Goal: Book appointment/travel/reservation

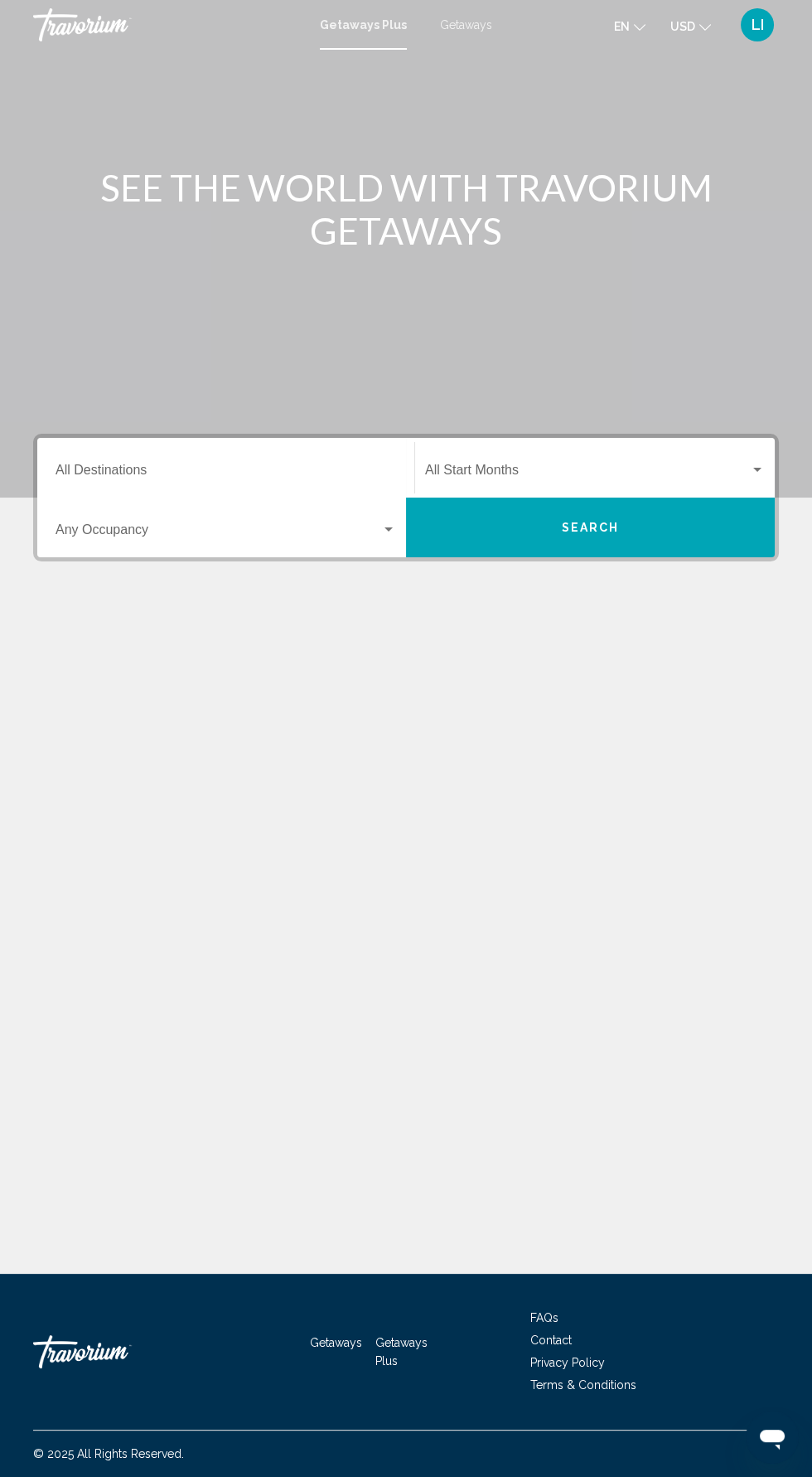
click at [318, 472] on input "Destination All Destinations" at bounding box center [225, 473] width 341 height 15
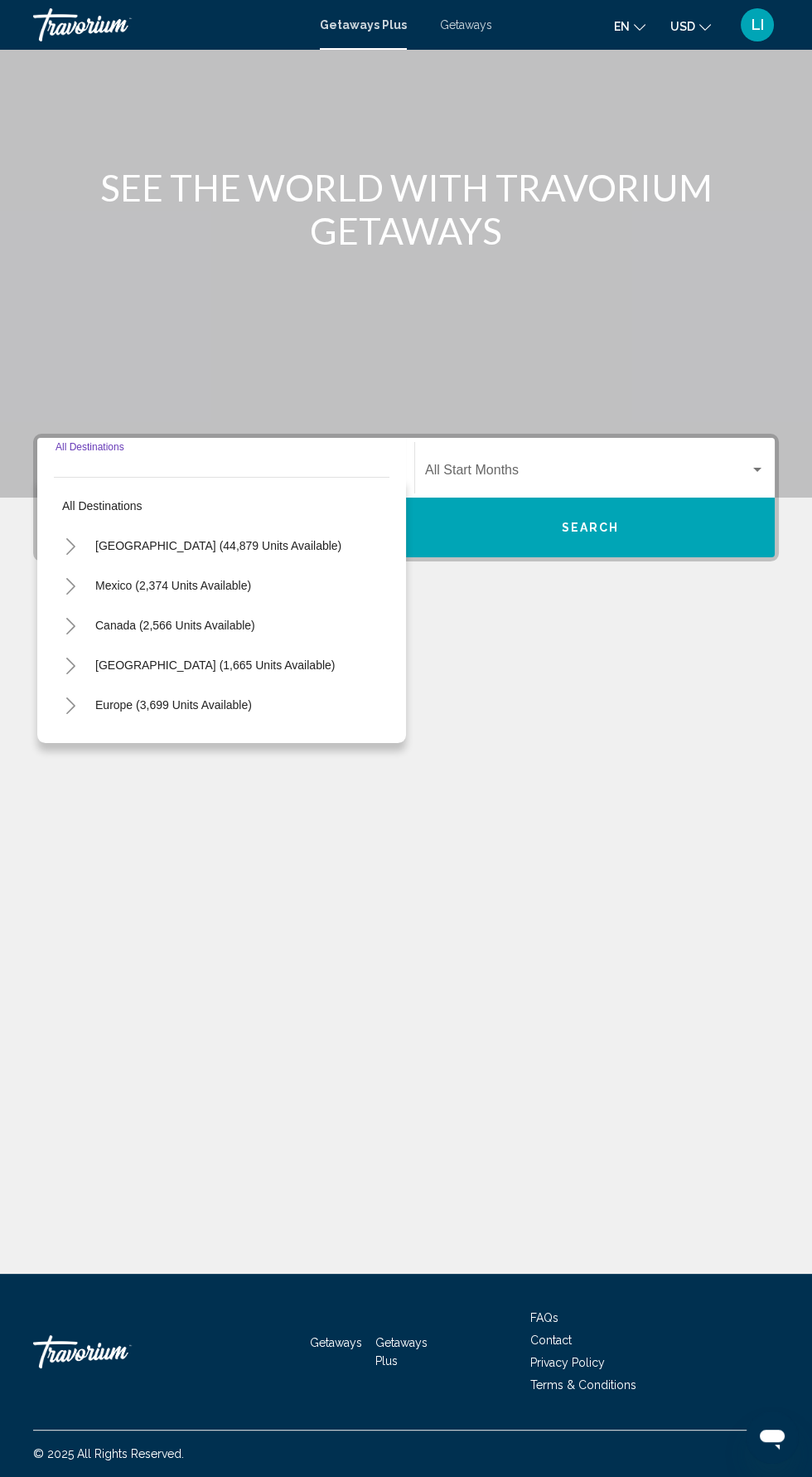
scroll to position [118, 0]
click at [70, 578] on icon "Toggle Mexico (2,374 units available)" at bounding box center [71, 586] width 13 height 16
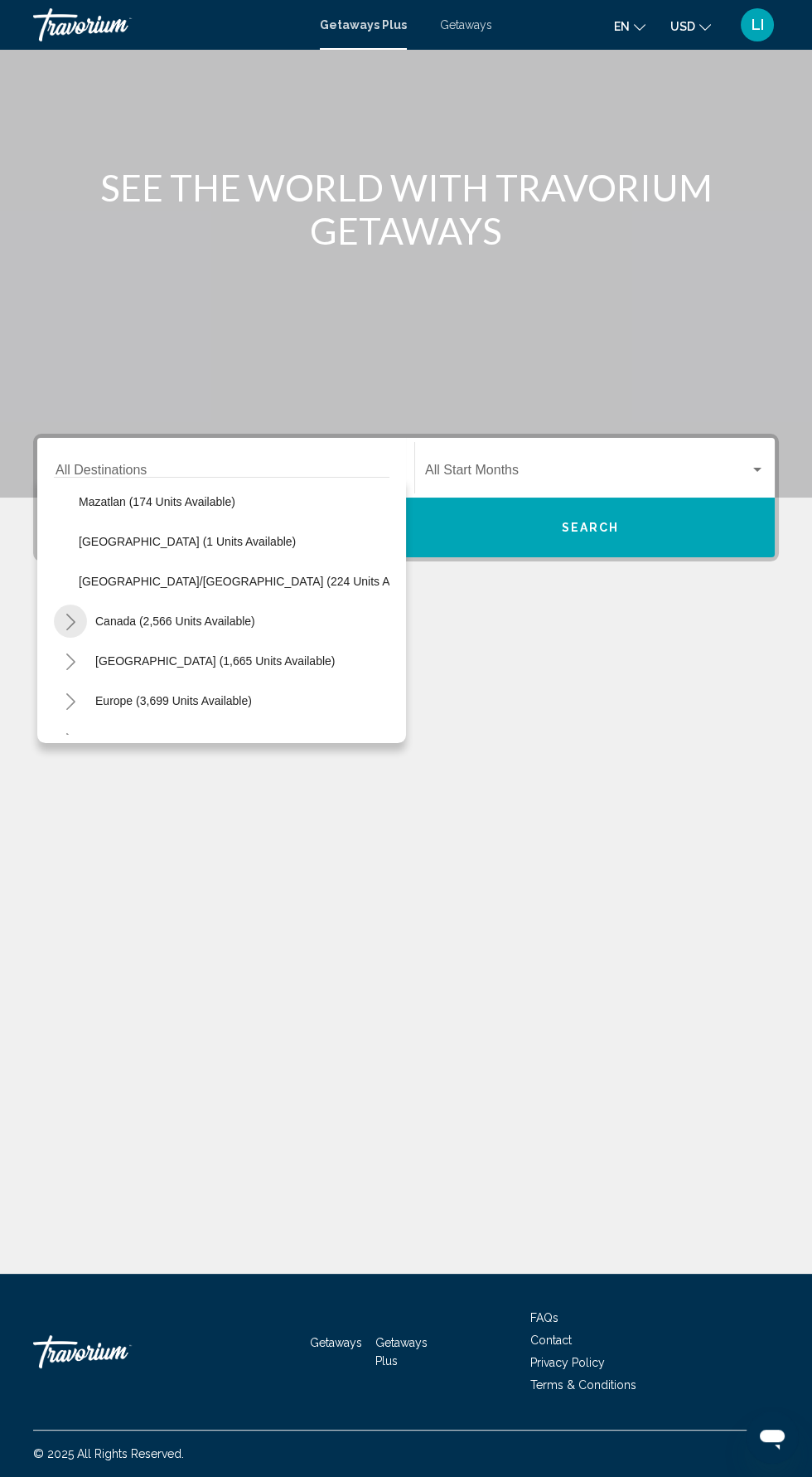
click at [67, 613] on icon "Toggle Canada (2,566 units available)" at bounding box center [71, 621] width 13 height 16
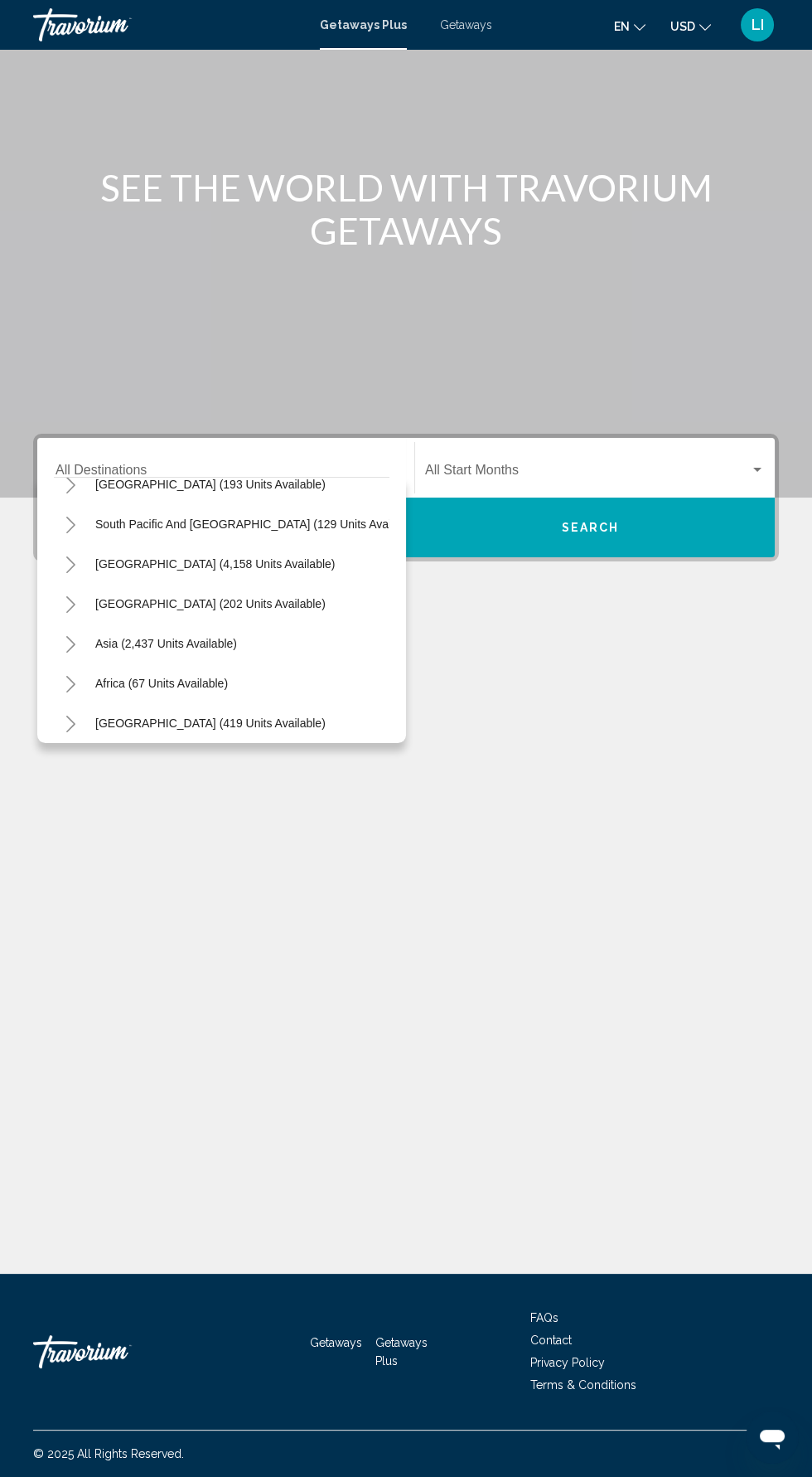
scroll to position [706, 0]
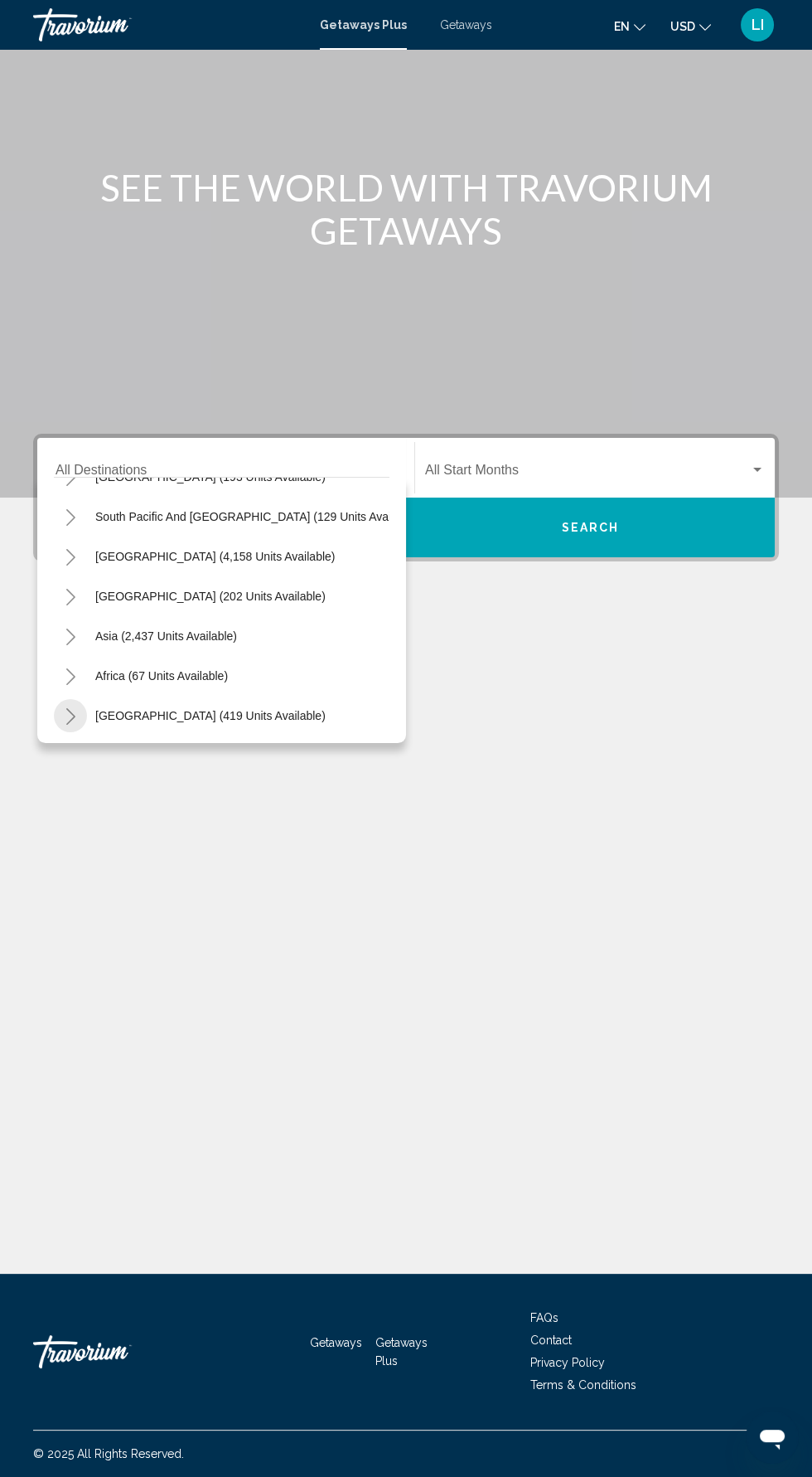
click at [70, 708] on icon "Toggle Middle East (419 units available)" at bounding box center [71, 716] width 13 height 16
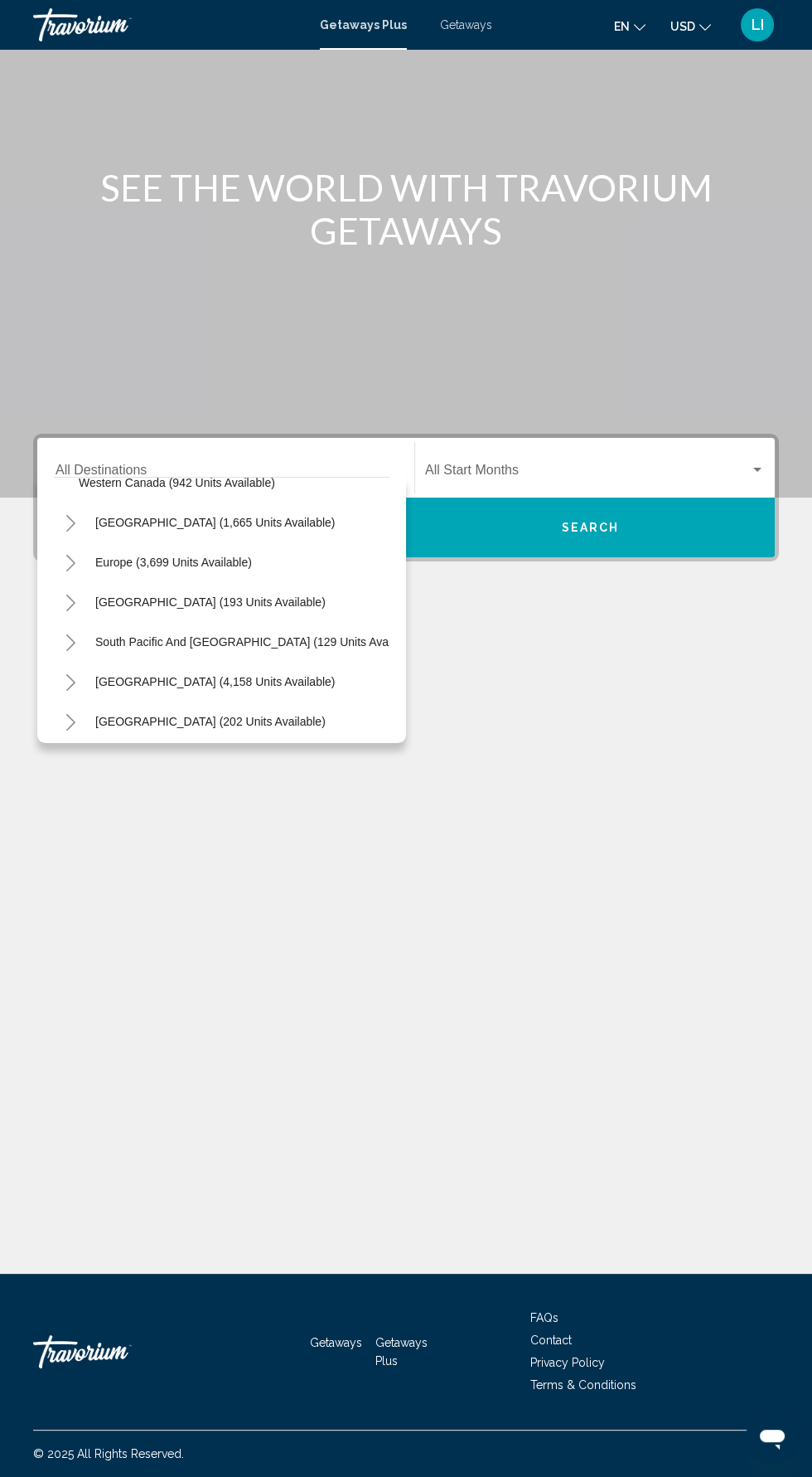
click at [70, 554] on icon "Toggle Europe (3,699 units available)" at bounding box center [71, 562] width 13 height 16
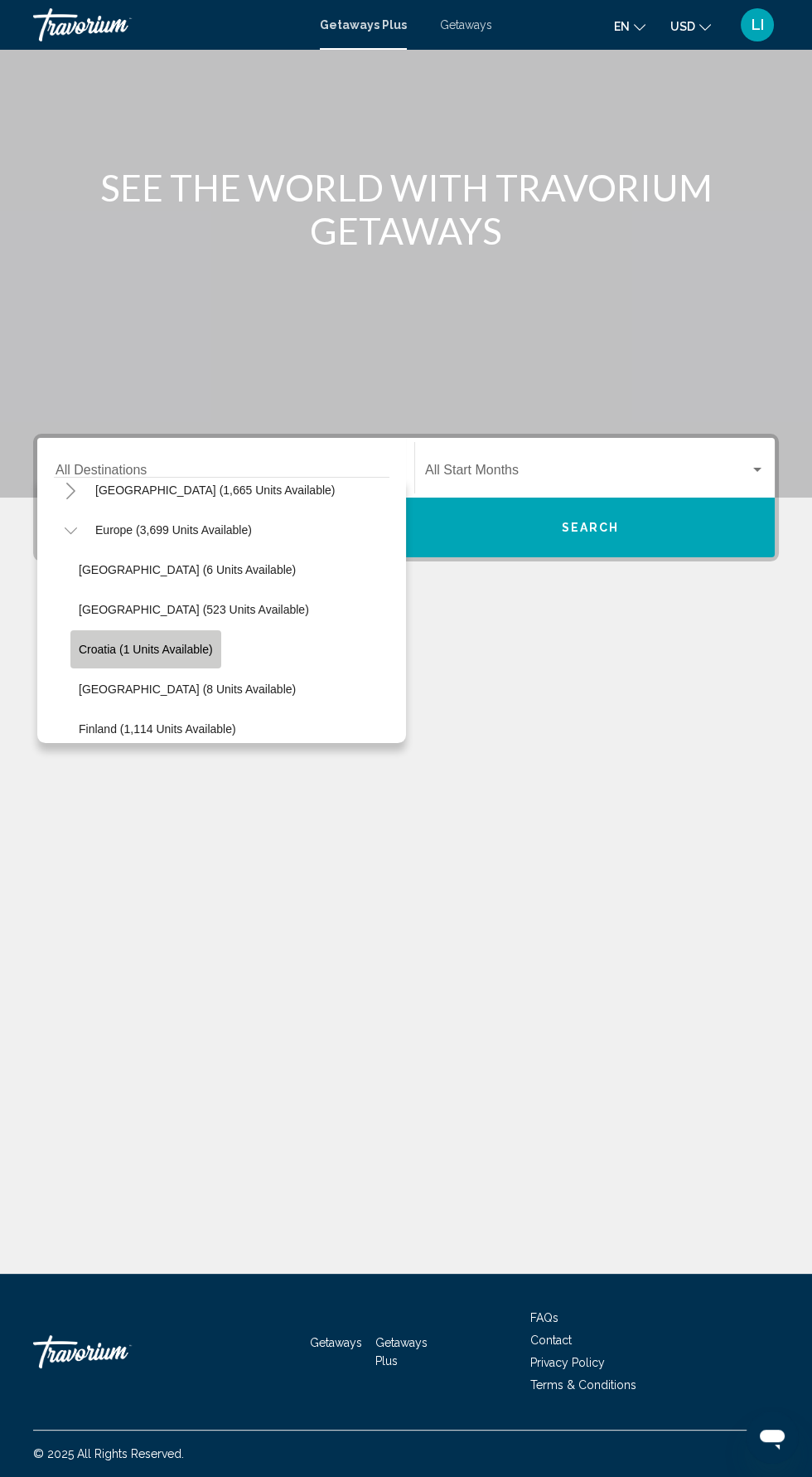
click at [203, 642] on span "Croatia (1 units available)" at bounding box center [145, 649] width 134 height 14
type input "**********"
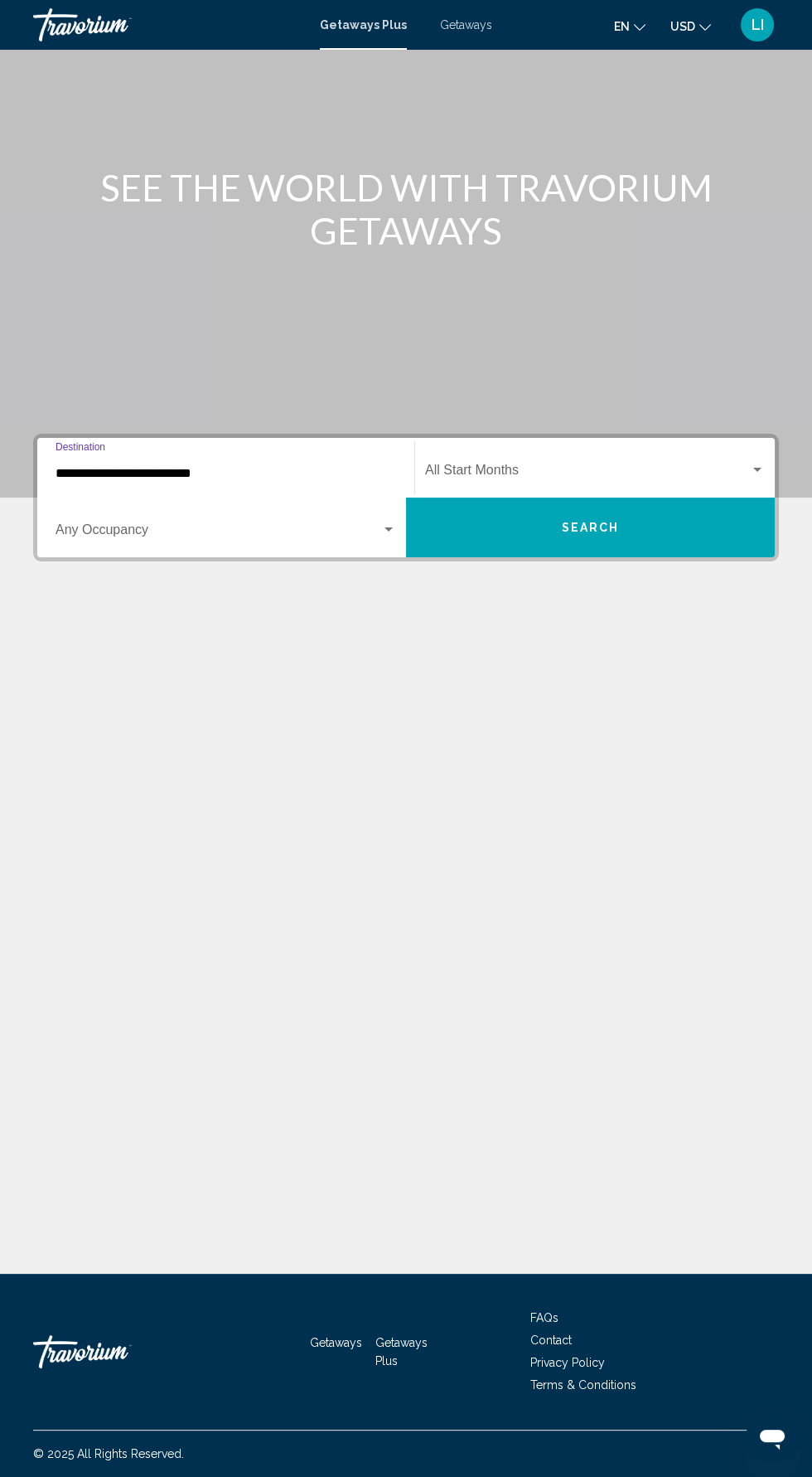
click at [725, 466] on span "Search widget" at bounding box center [587, 473] width 325 height 15
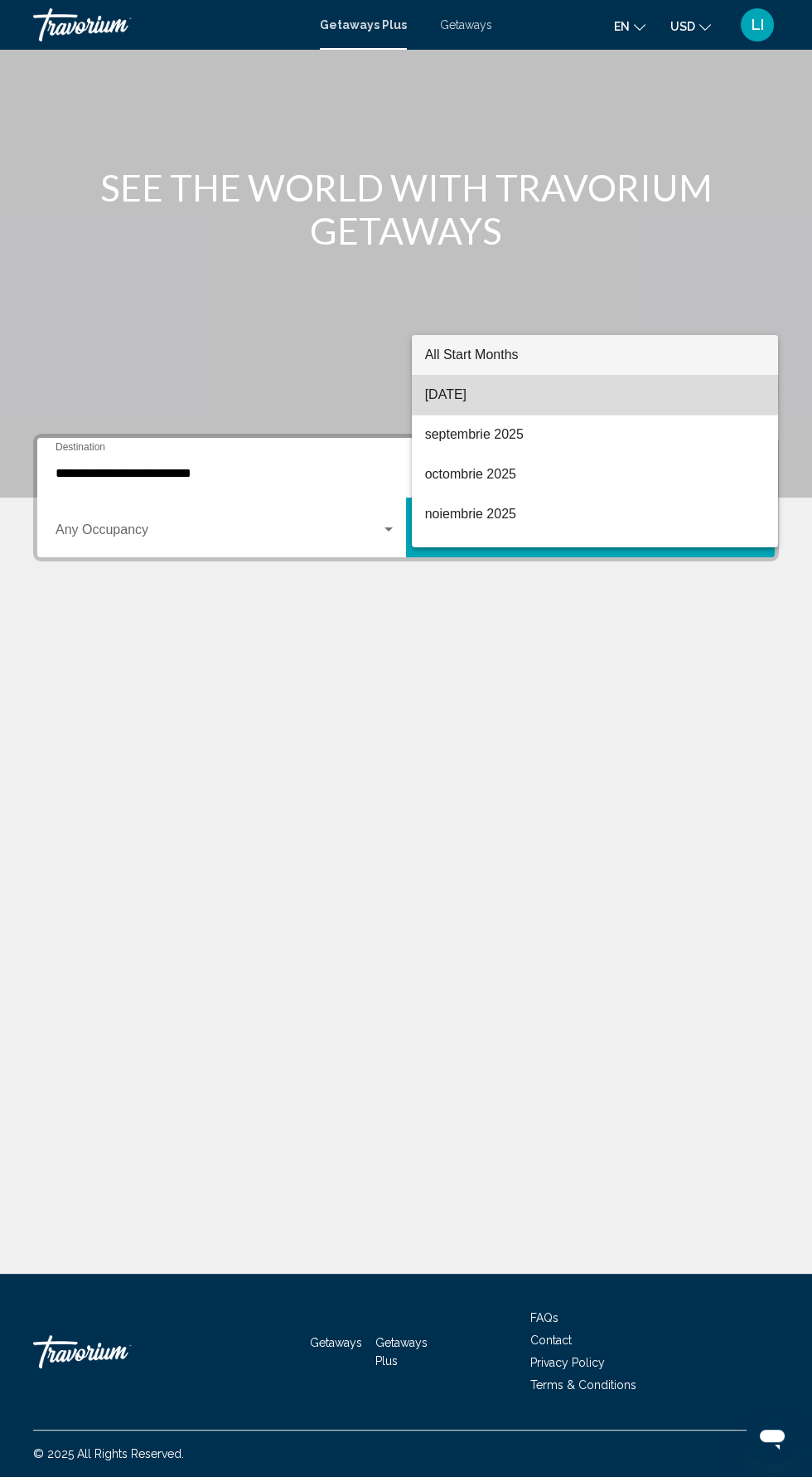
click at [494, 389] on span "[DATE]" at bounding box center [595, 395] width 340 height 40
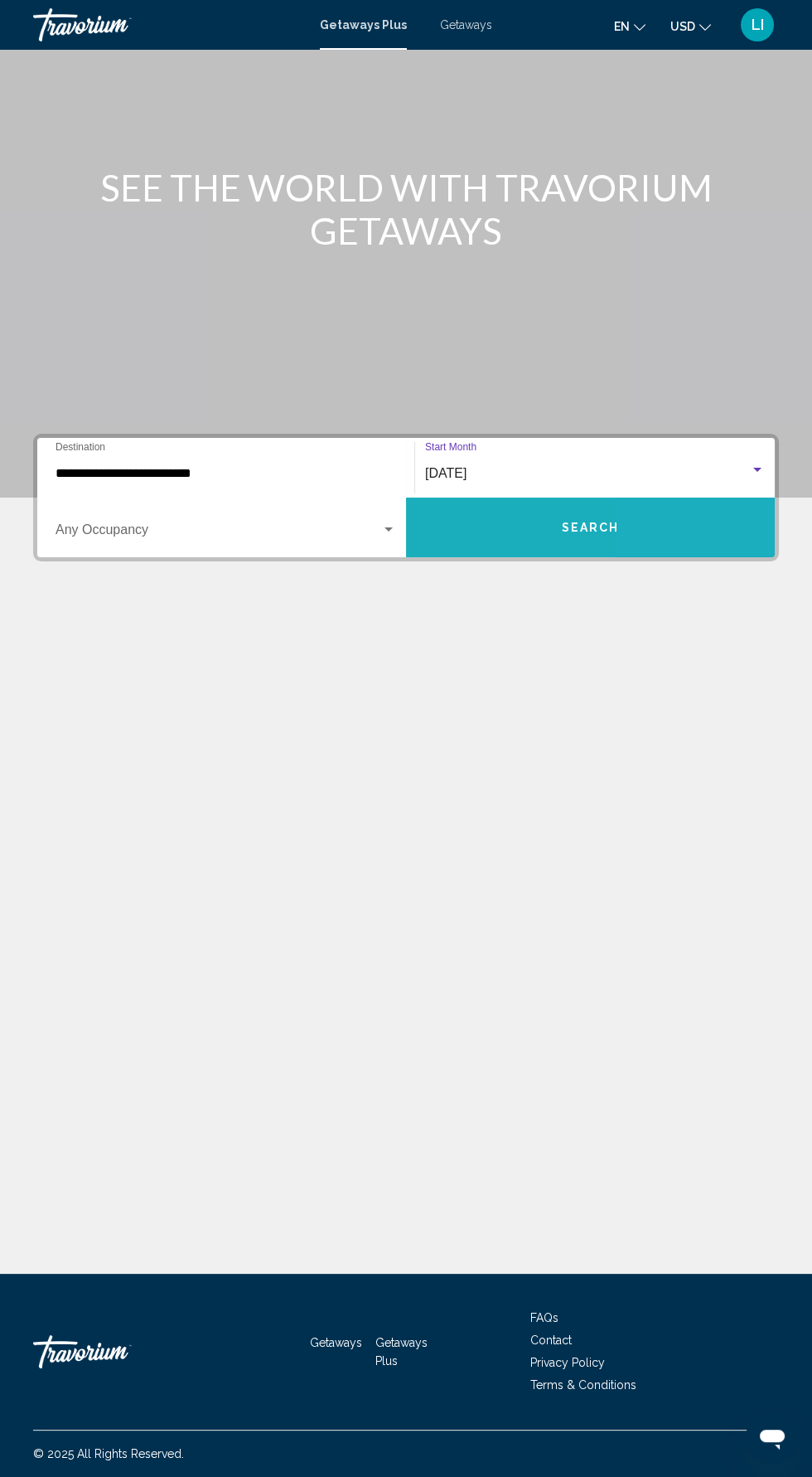
click at [670, 498] on button "Search" at bounding box center [591, 528] width 369 height 60
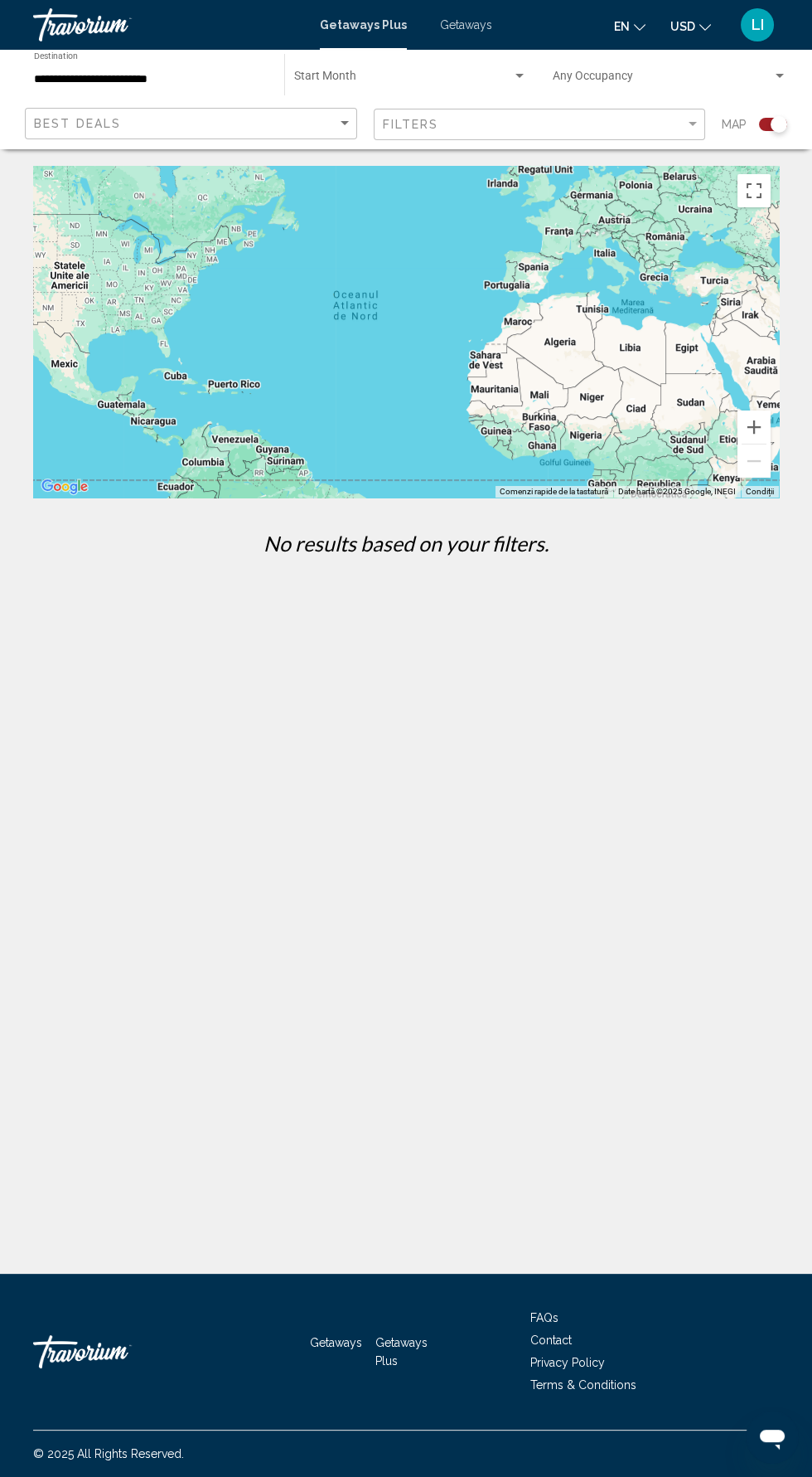
click at [143, 79] on input "**********" at bounding box center [151, 79] width 234 height 14
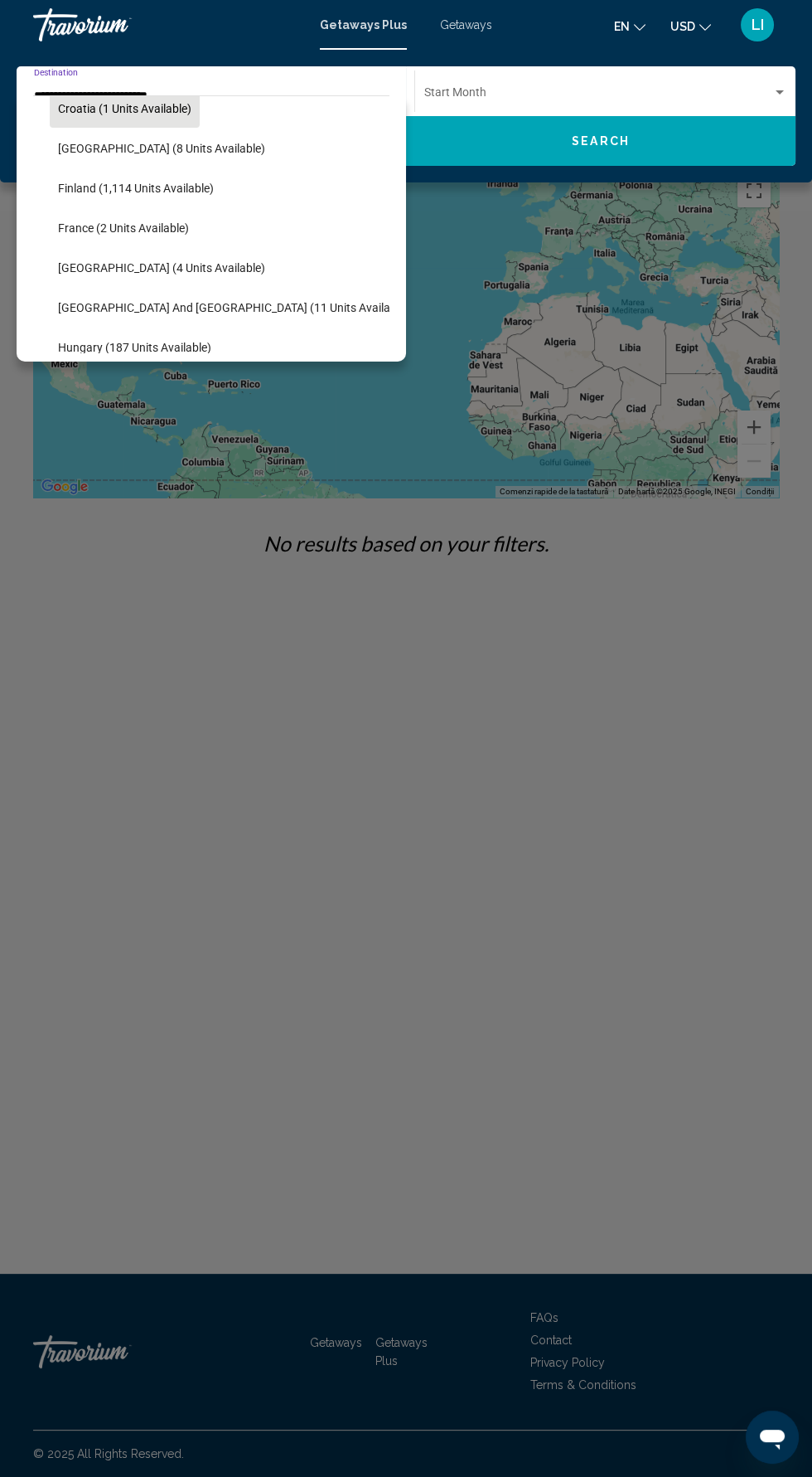
scroll to position [337, 0]
click at [196, 184] on span "Finland (1,114 units available)" at bounding box center [136, 185] width 156 height 14
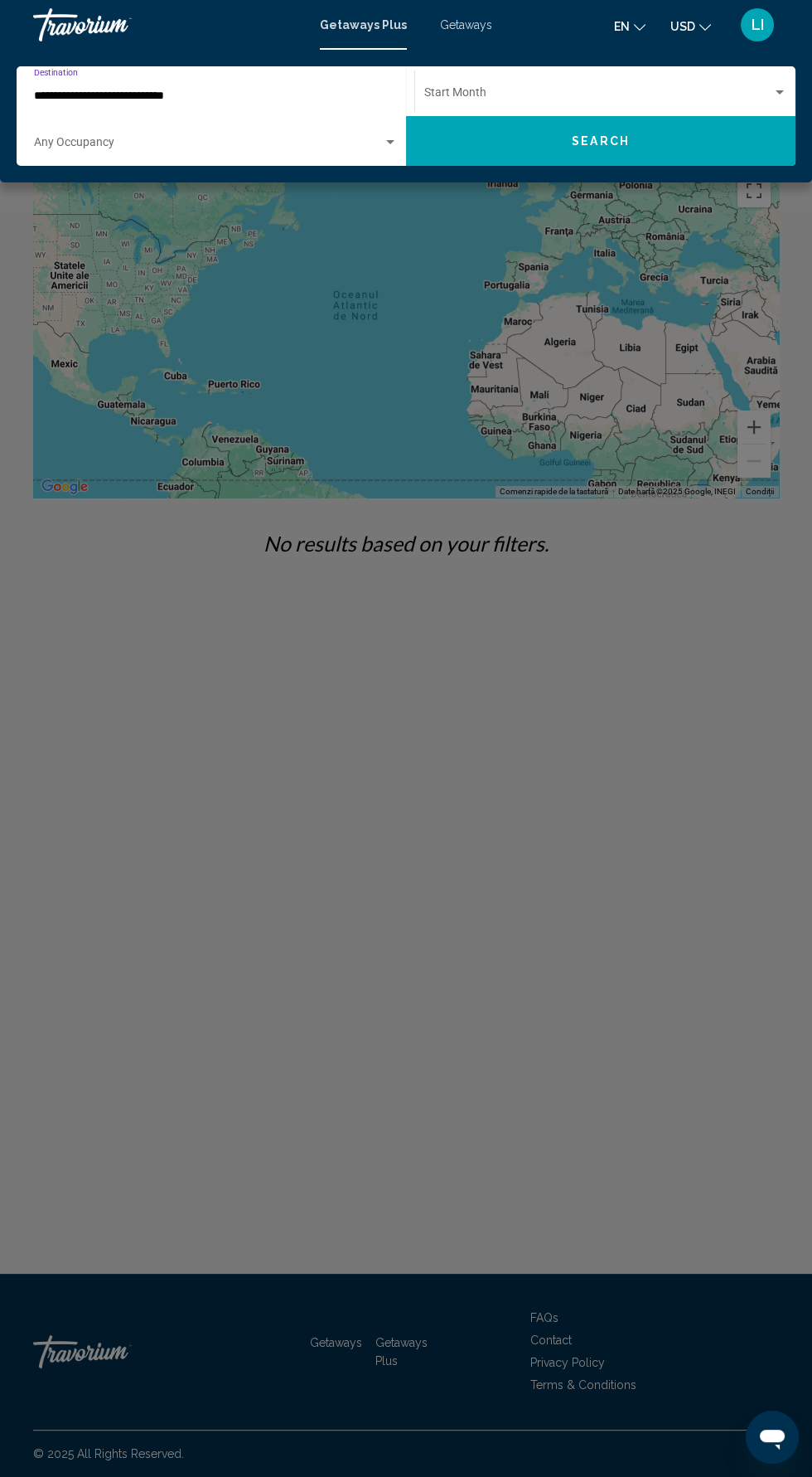
click at [624, 95] on span "Search widget" at bounding box center [599, 97] width 348 height 14
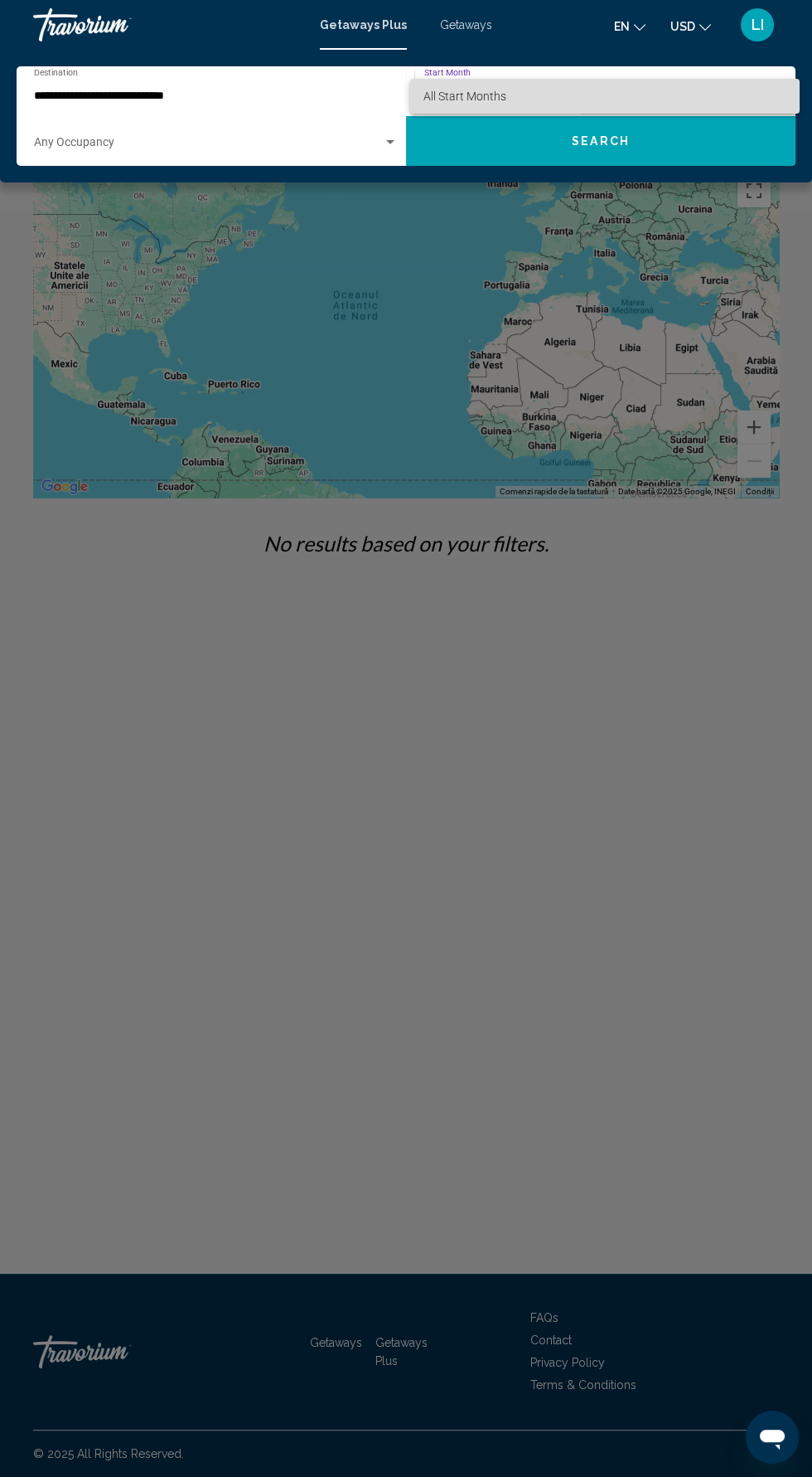
click at [586, 107] on span "All Start Months" at bounding box center [605, 96] width 363 height 35
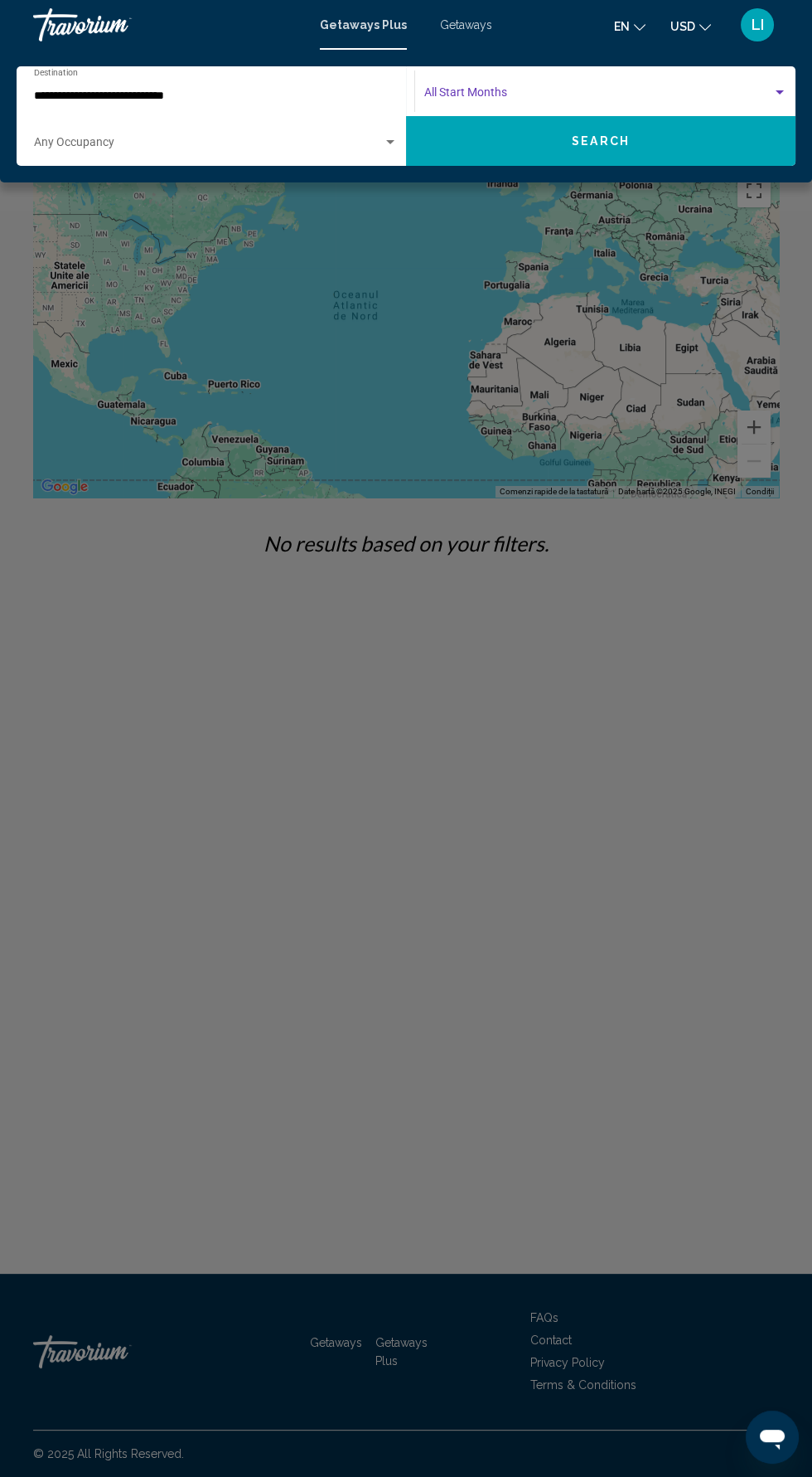
click at [271, 96] on input "**********" at bounding box center [207, 97] width 348 height 14
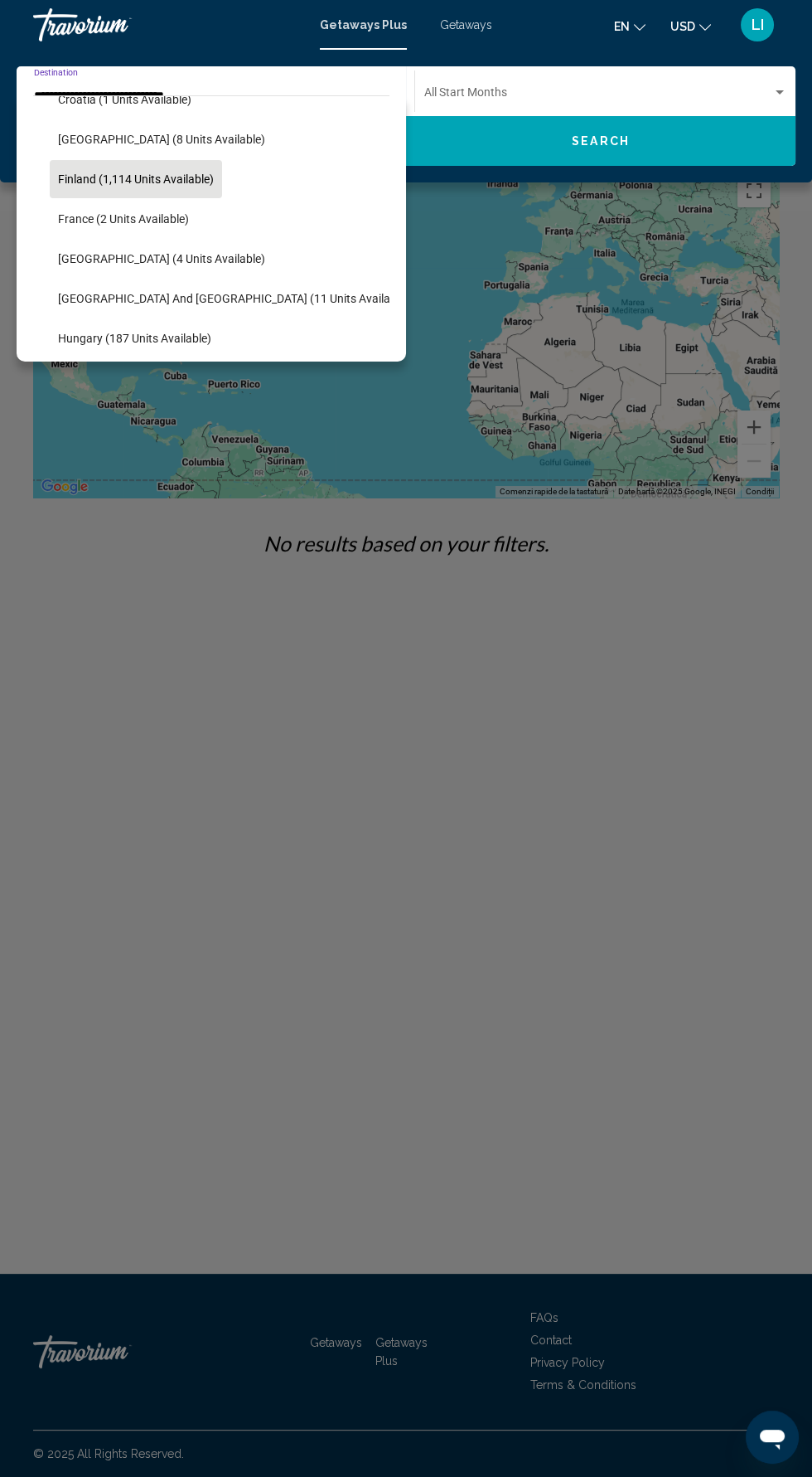
scroll to position [346, 0]
click at [175, 223] on button "France (2 units available)" at bounding box center [123, 216] width 148 height 38
type input "**********"
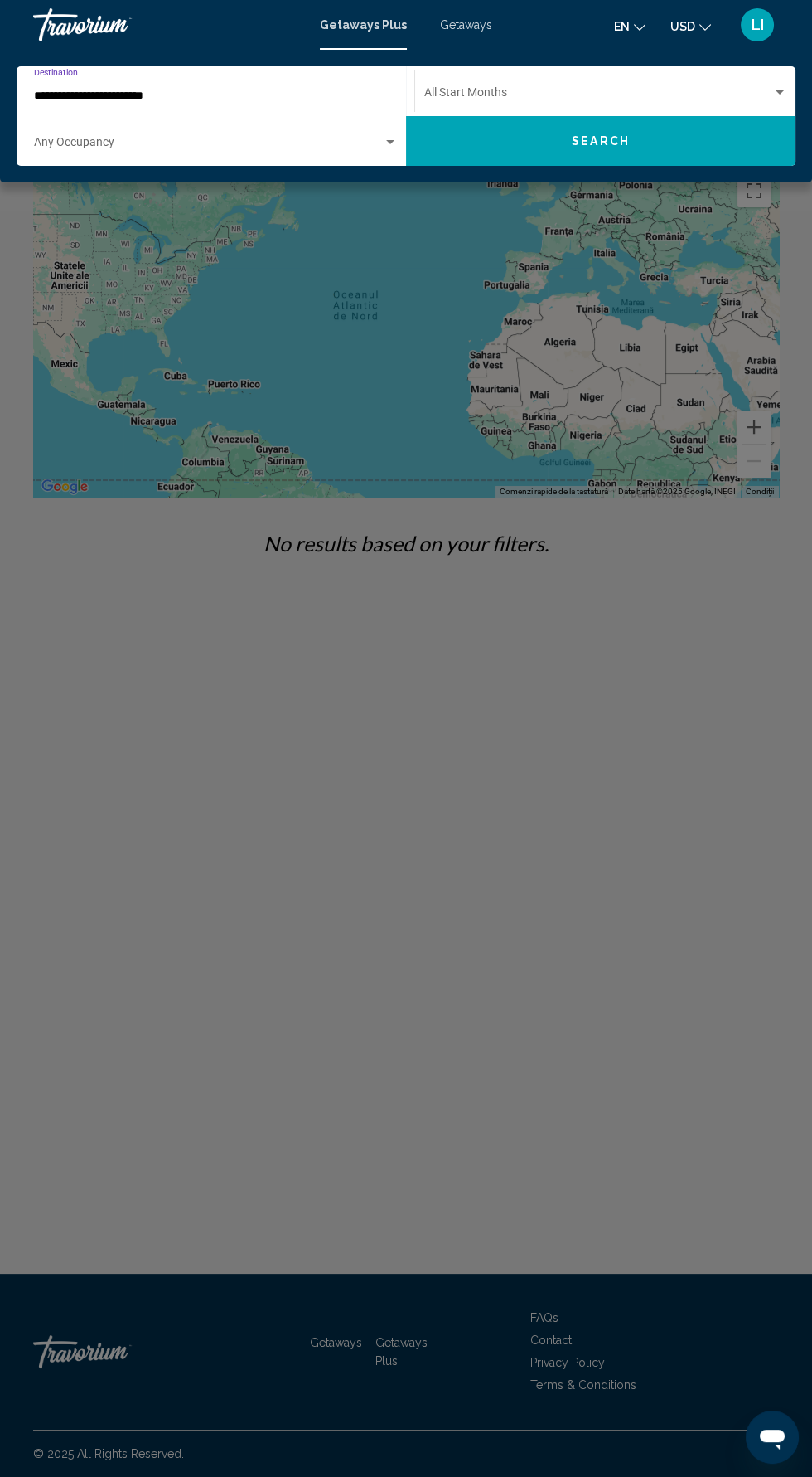
click at [780, 93] on div "Search widget" at bounding box center [780, 92] width 9 height 4
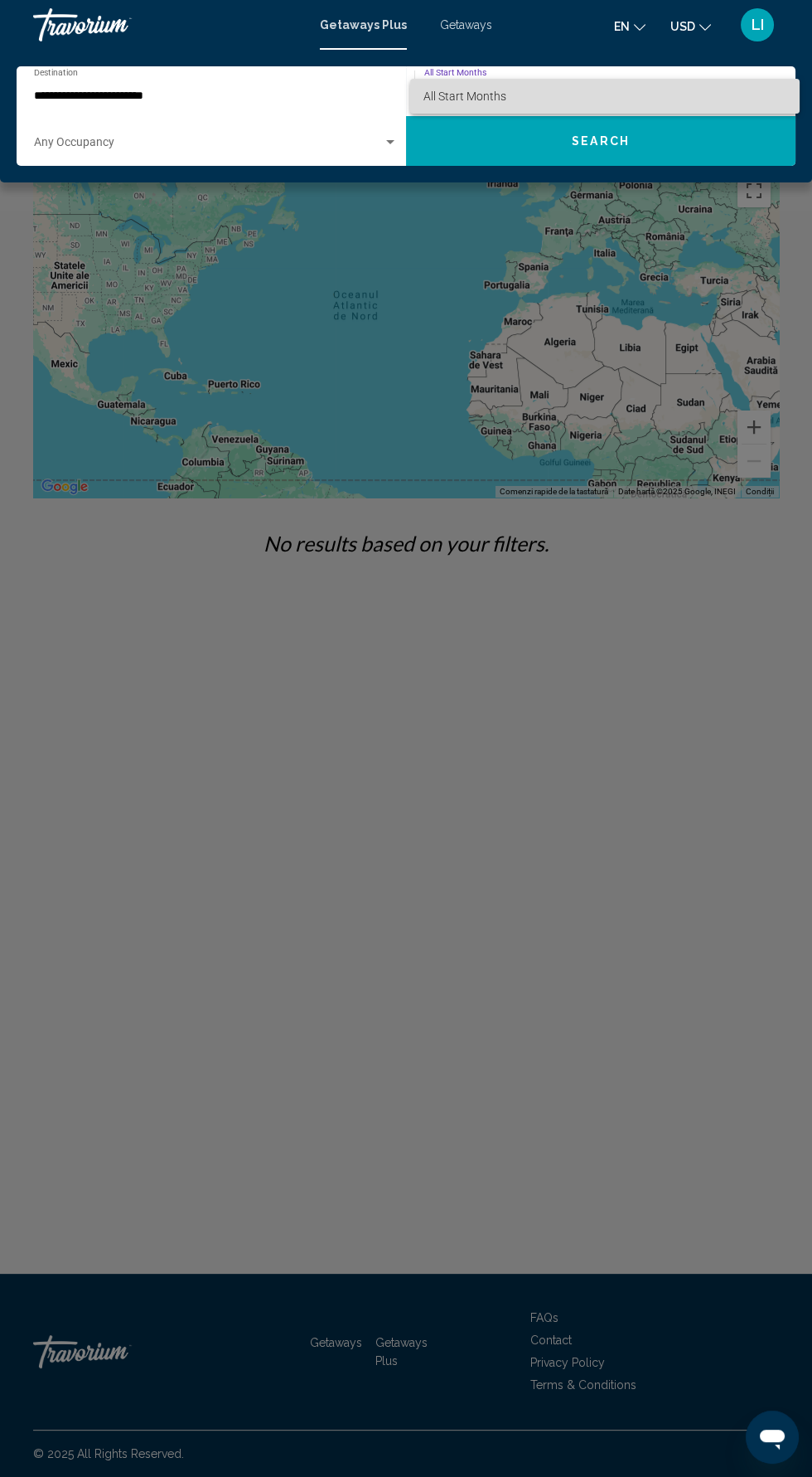
click at [774, 101] on span "All Start Months" at bounding box center [605, 96] width 363 height 35
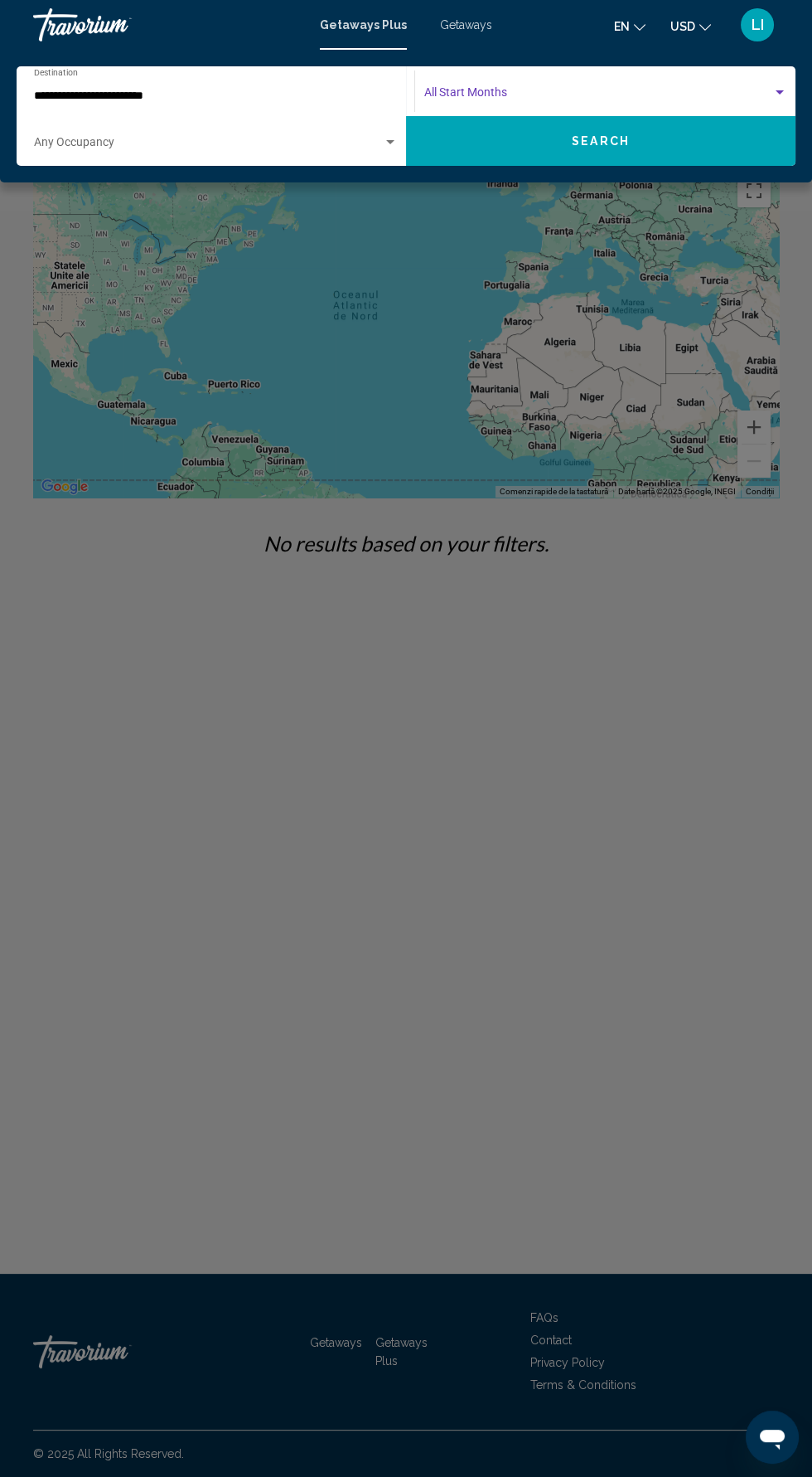
click at [705, 156] on button "Search" at bounding box center [601, 141] width 389 height 50
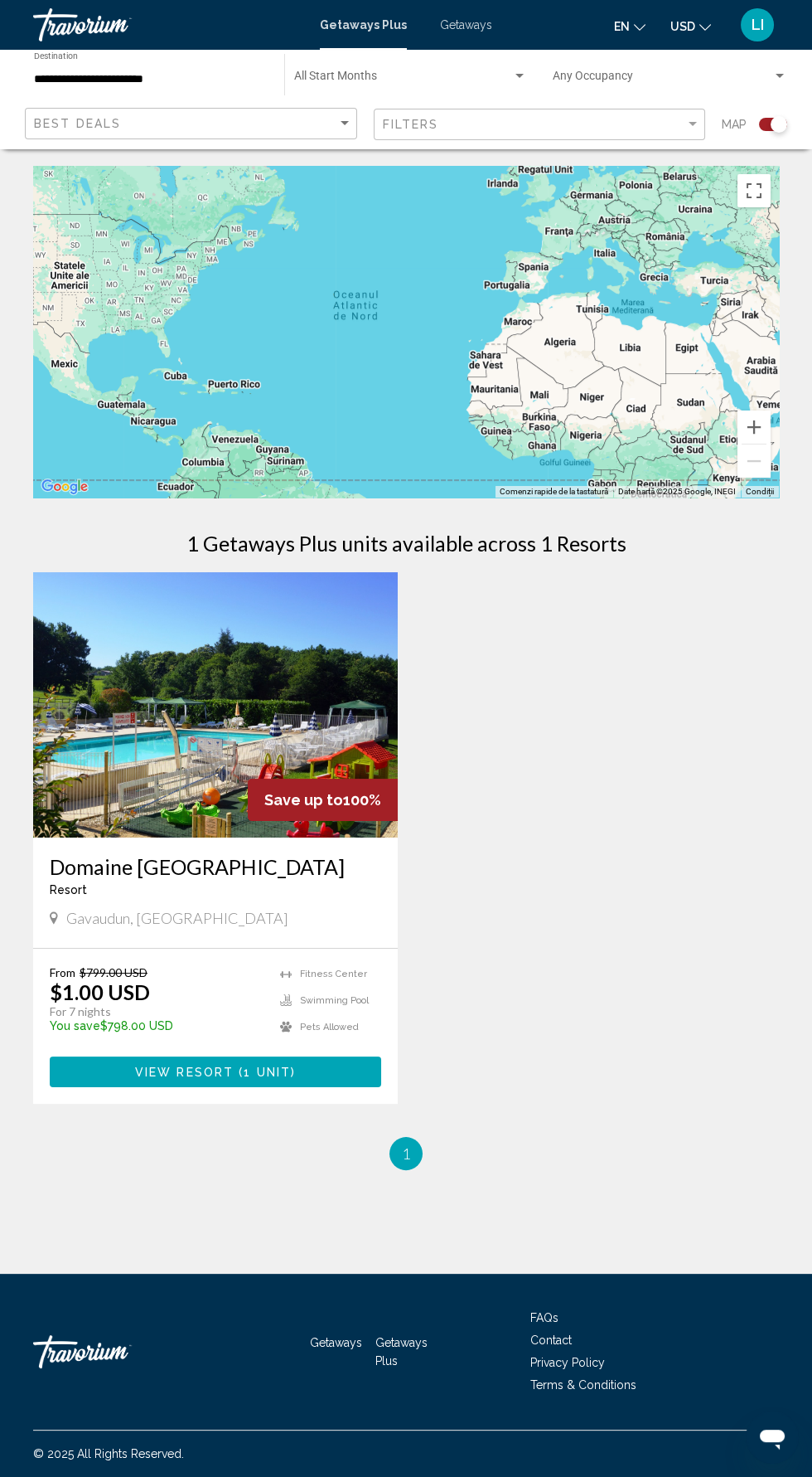
click at [228, 815] on img "Main content" at bounding box center [215, 705] width 365 height 266
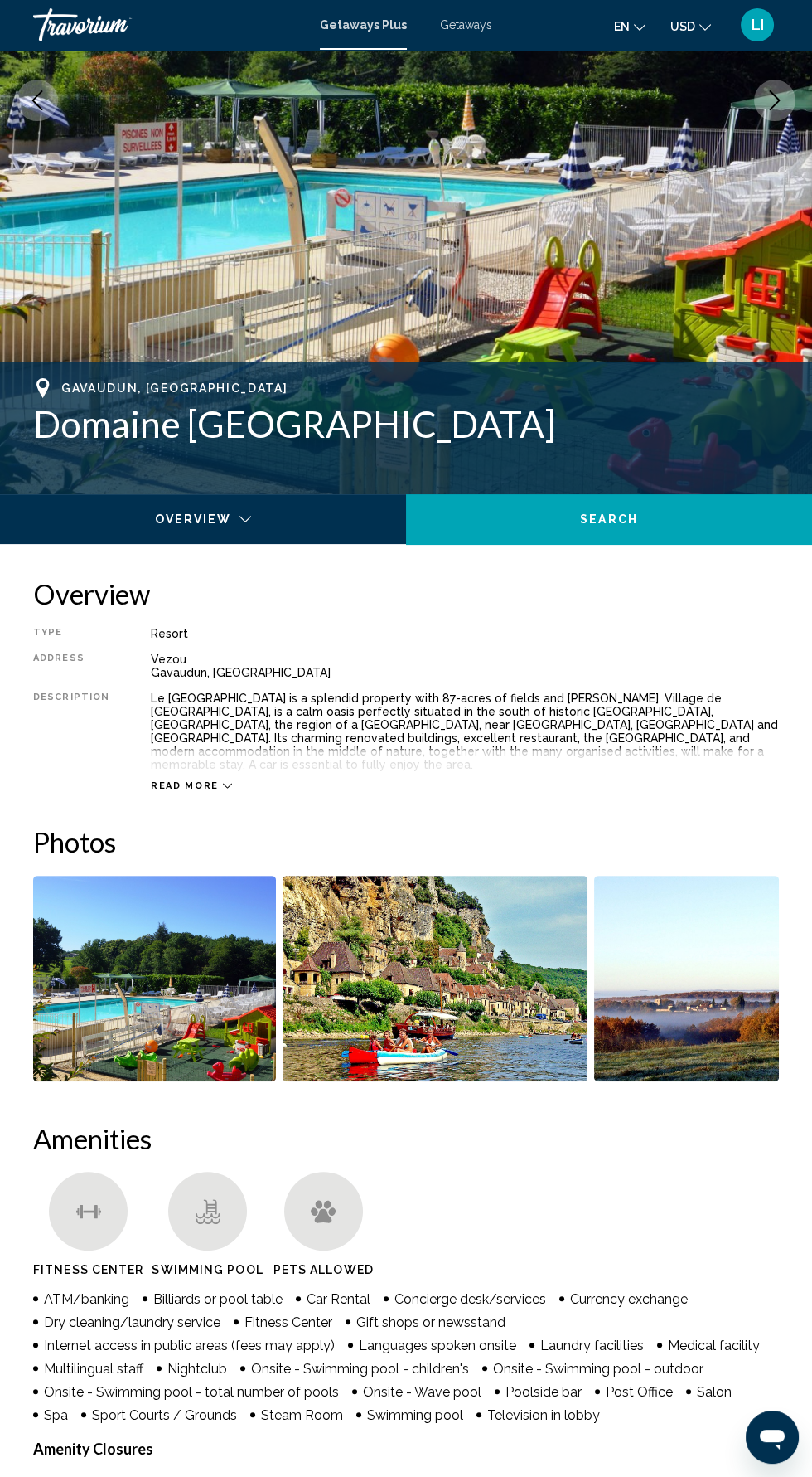
scroll to position [342, 0]
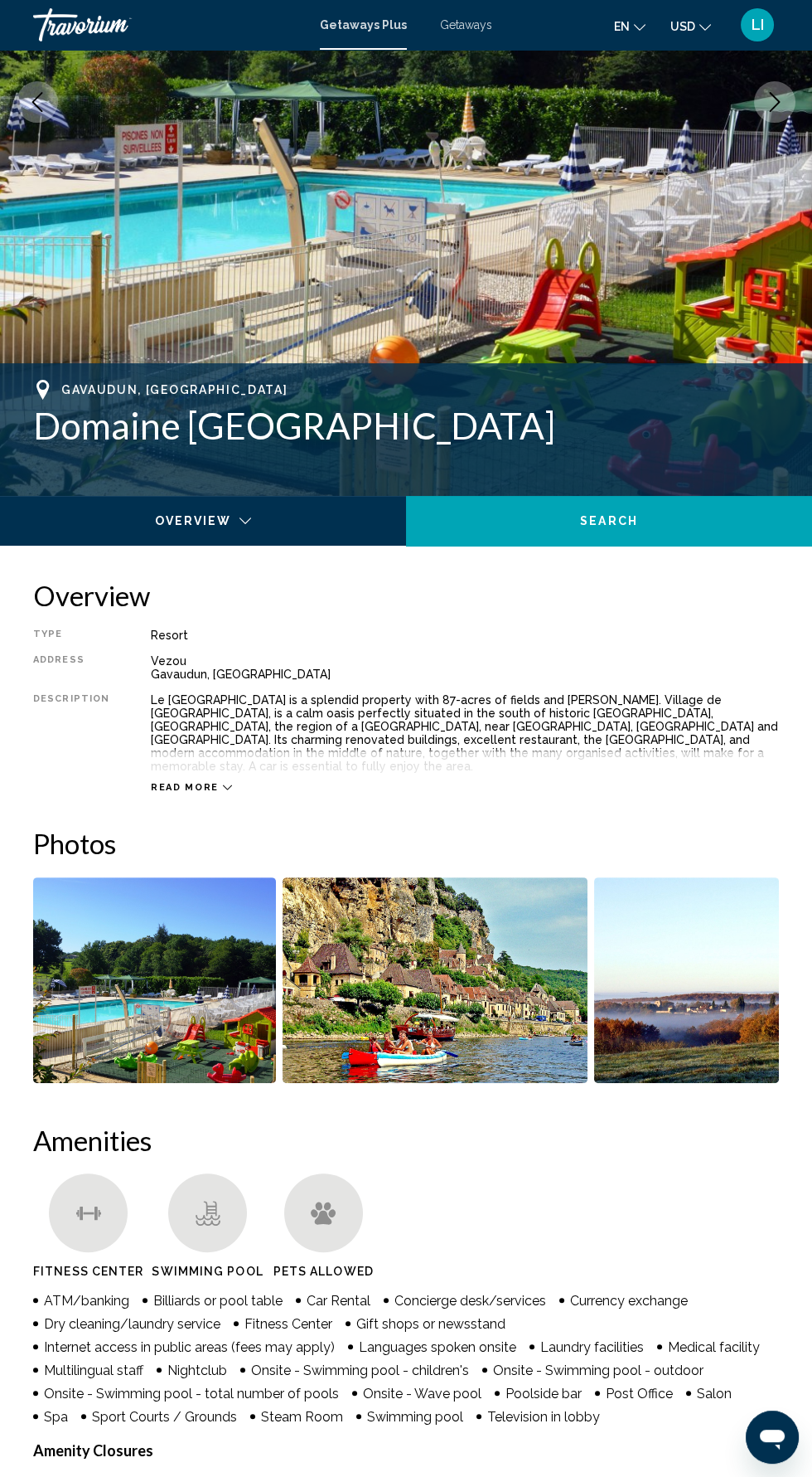
click at [195, 782] on span "Read more" at bounding box center [185, 788] width 68 height 11
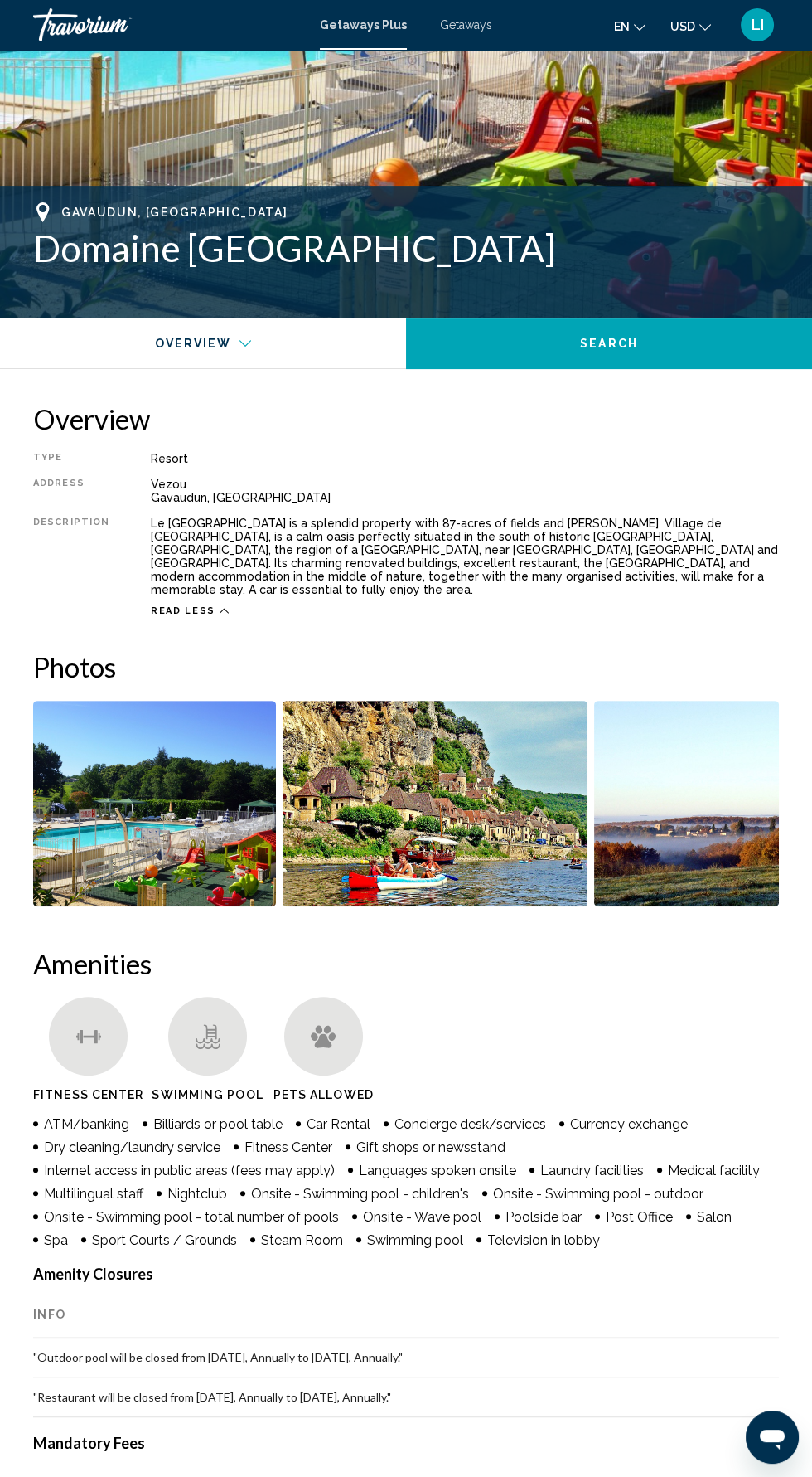
scroll to position [0, 0]
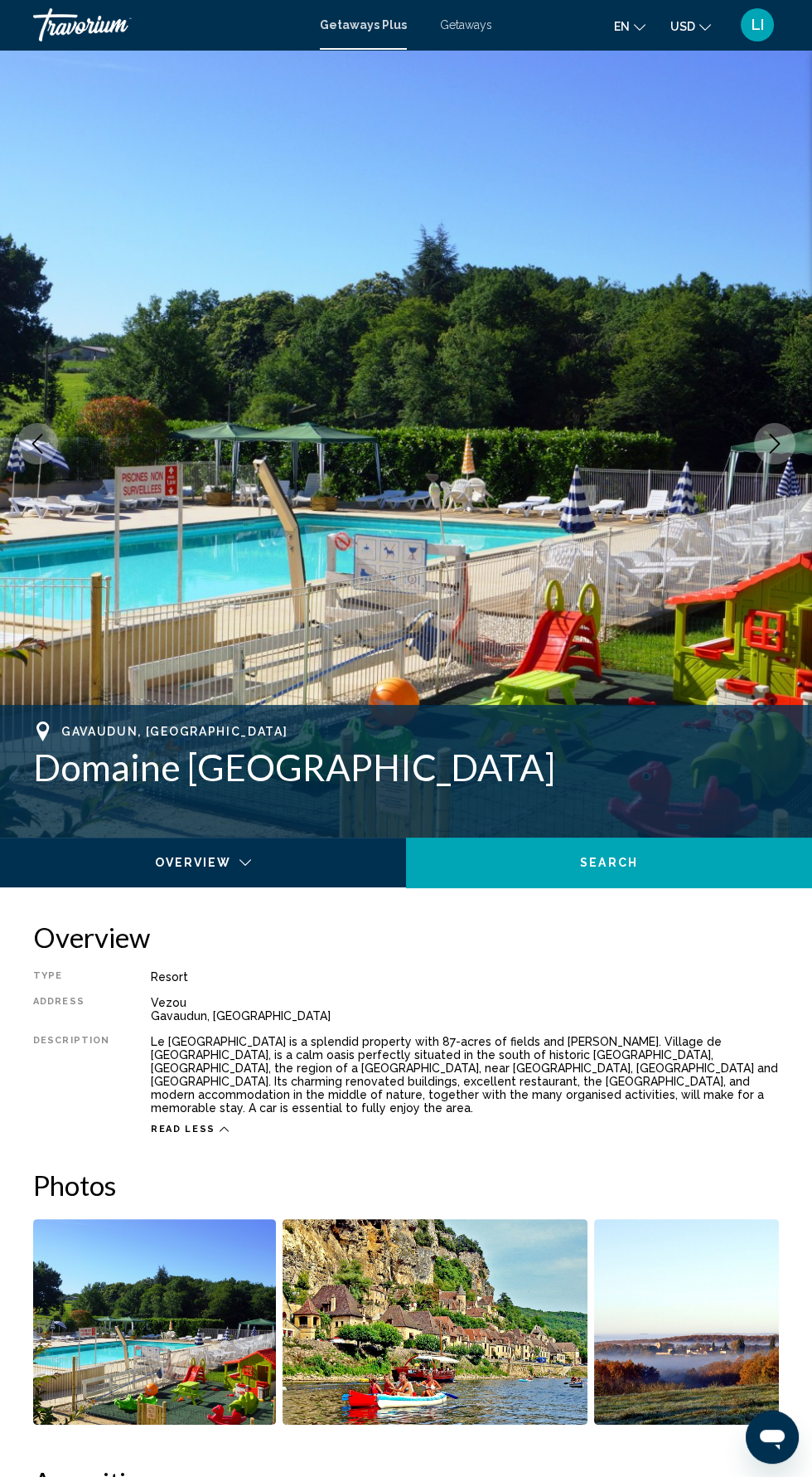
click at [488, 38] on div "Getaways Plus Getaways en English Español Français Italiano Português русский U…" at bounding box center [406, 25] width 812 height 35
click at [483, 32] on div "Getaways Plus Getaways en English Español Français Italiano Português русский U…" at bounding box center [406, 25] width 812 height 35
click at [473, 29] on span "Getaways" at bounding box center [466, 25] width 52 height 14
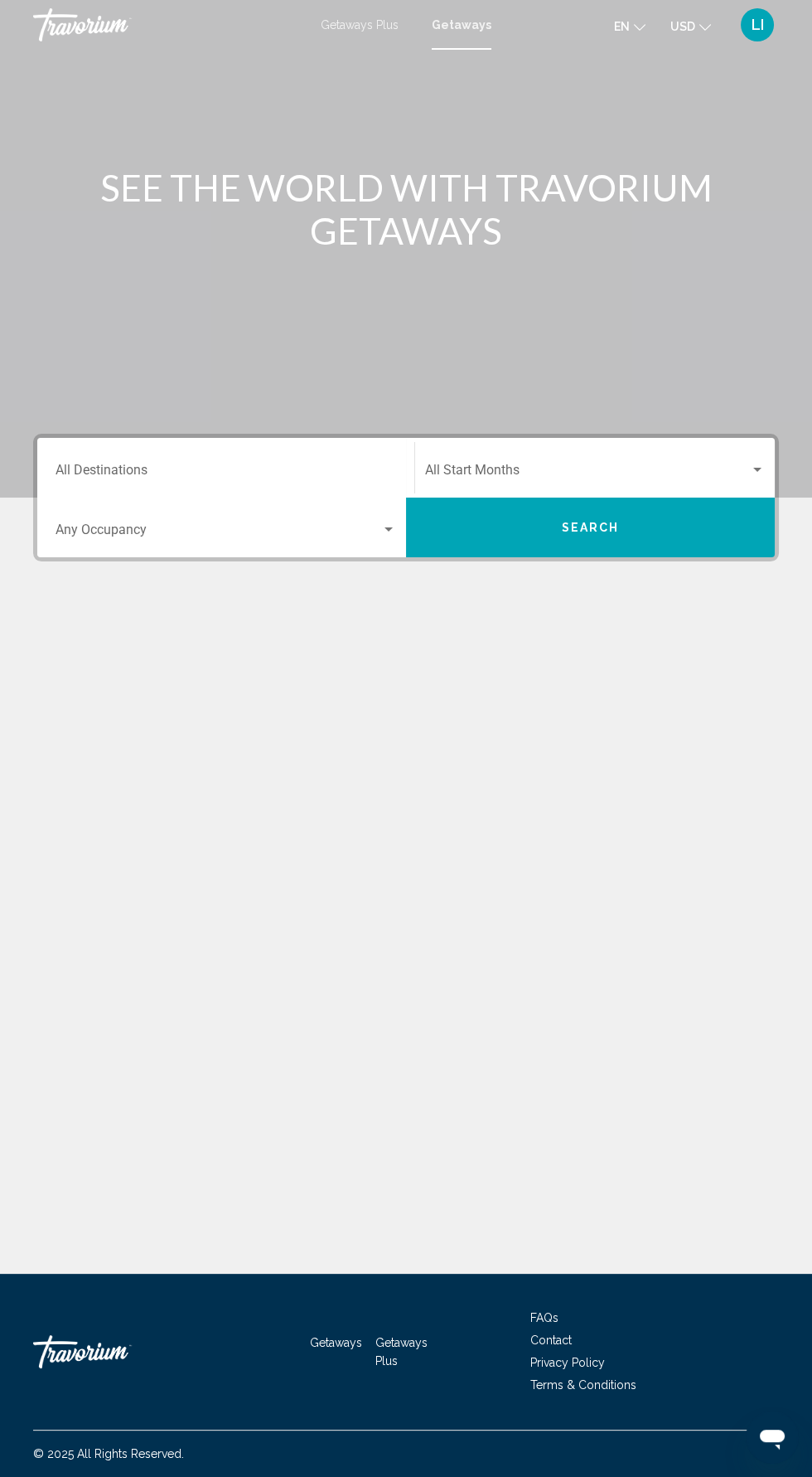
click at [253, 471] on input "Destination All Destinations" at bounding box center [225, 473] width 341 height 15
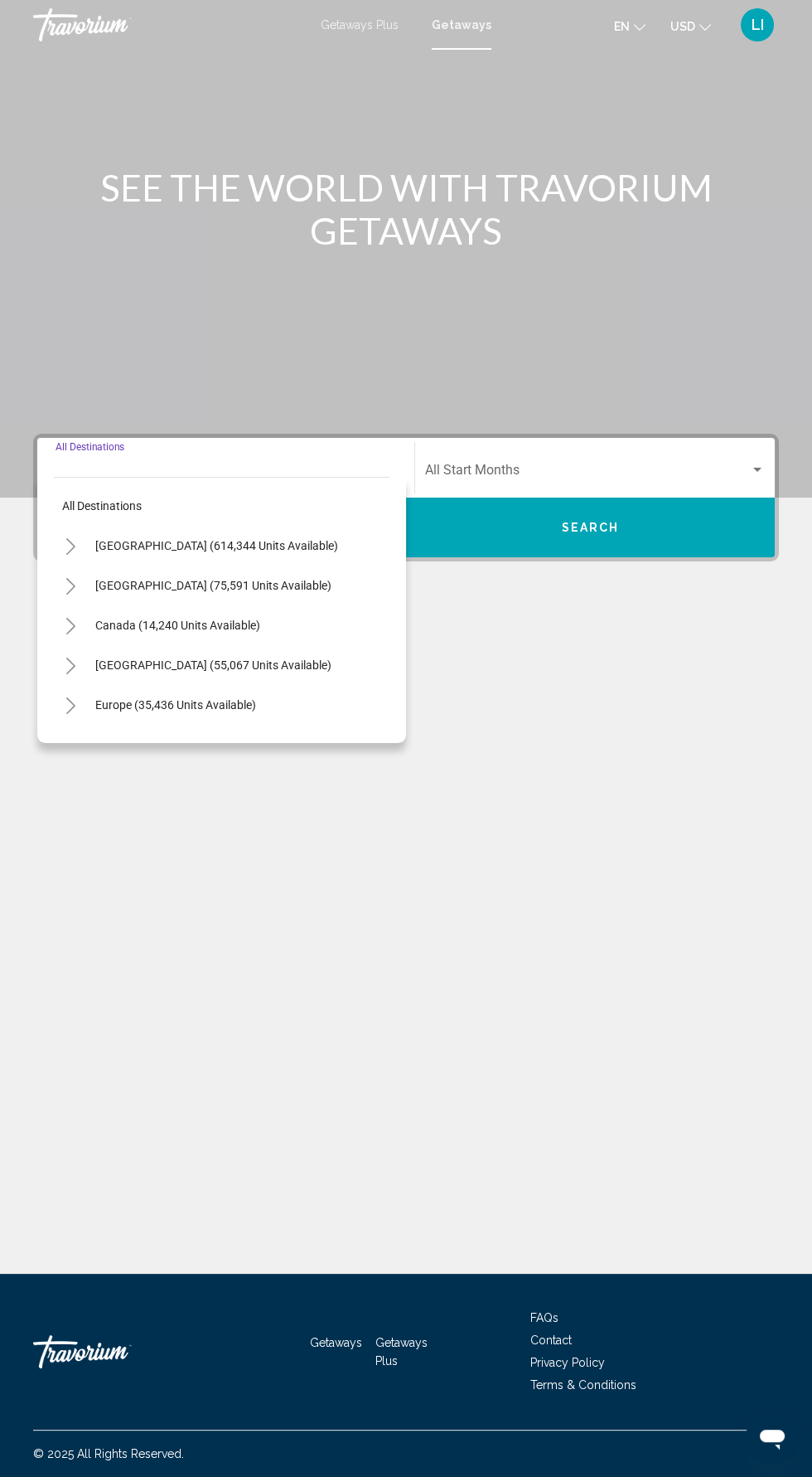
scroll to position [118, 0]
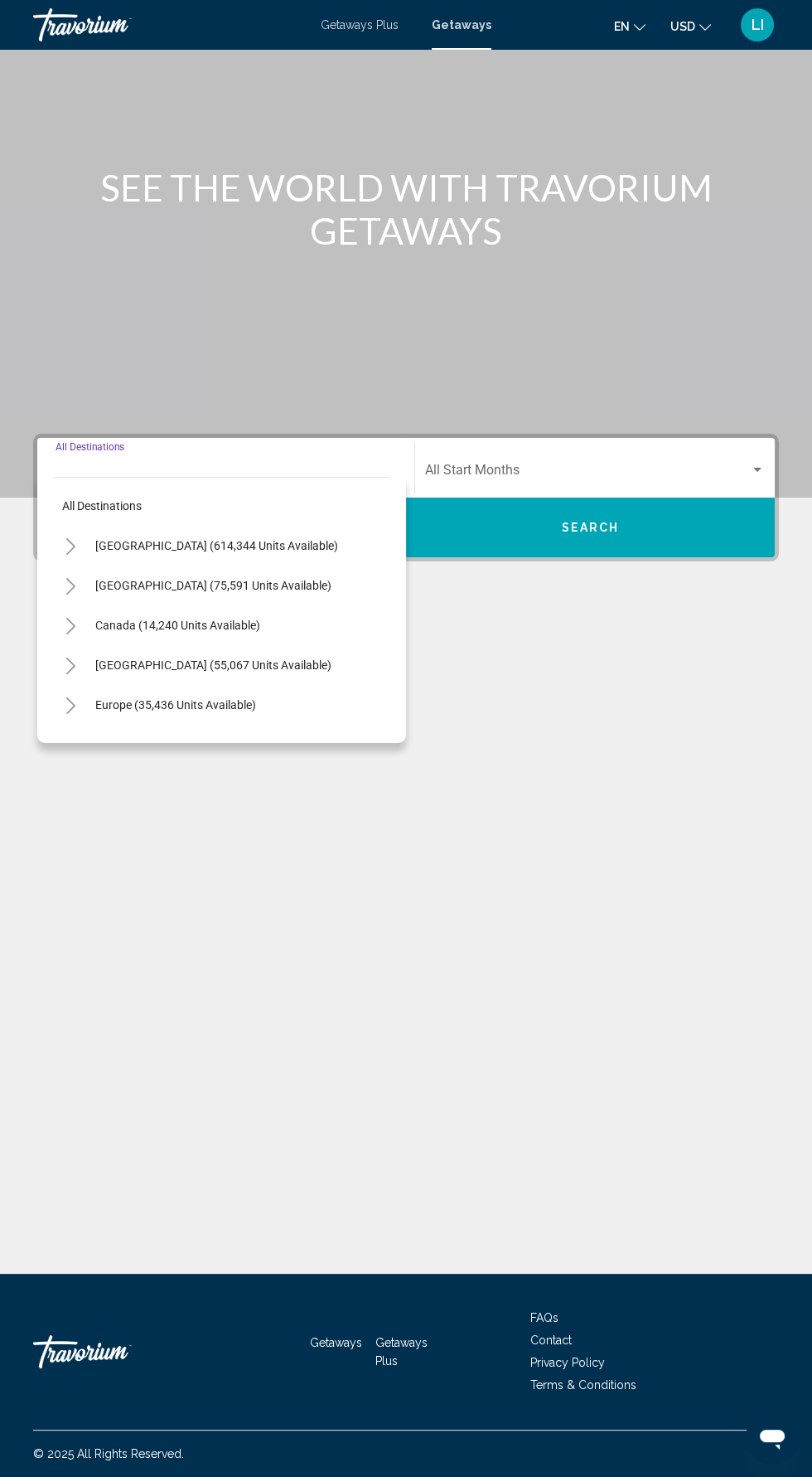
click at [70, 697] on icon "Toggle Europe (35,436 units available)" at bounding box center [71, 705] width 13 height 16
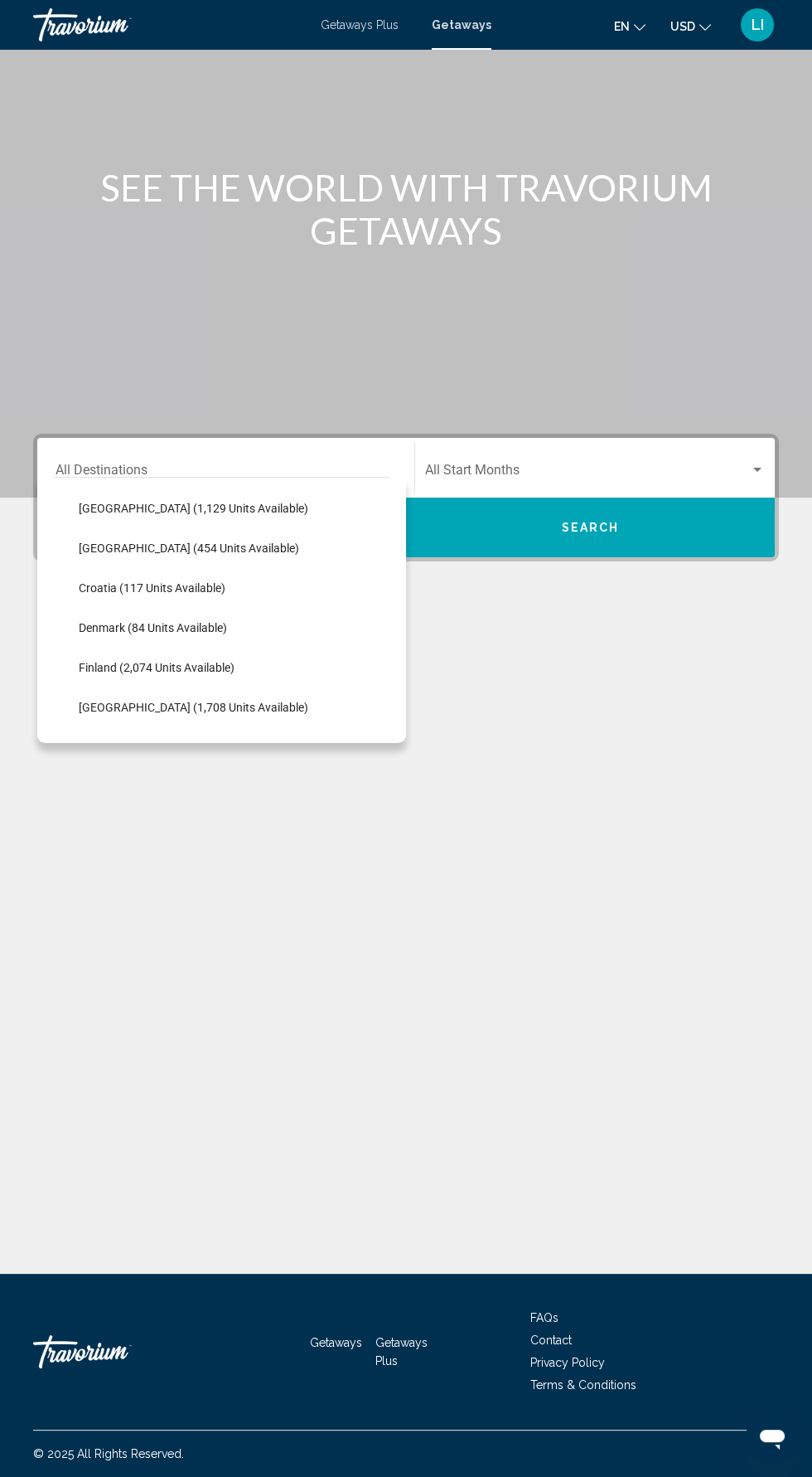
scroll to position [278, 0]
click at [191, 580] on span "Croatia (117 units available)" at bounding box center [152, 587] width 147 height 14
type input "**********"
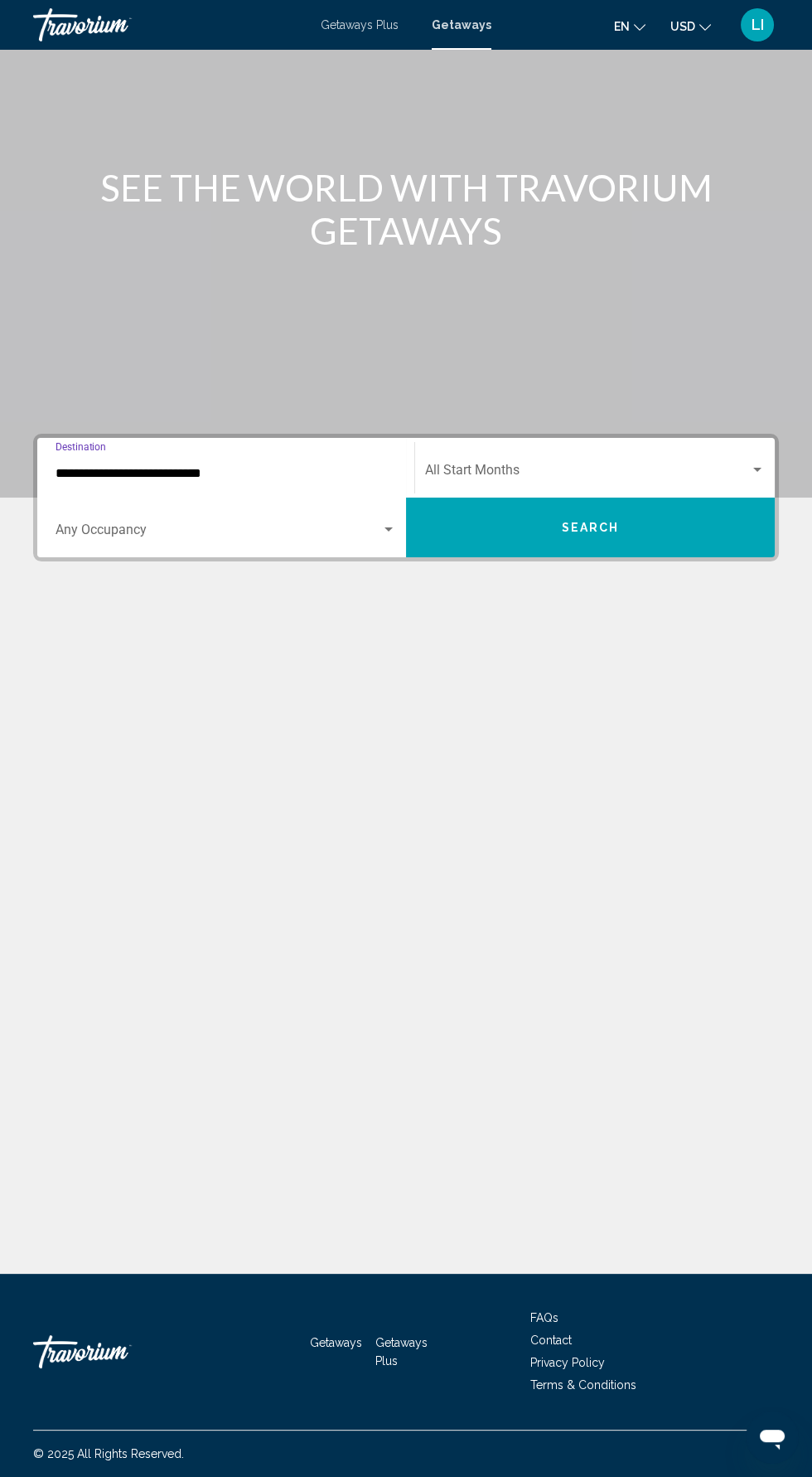
click at [669, 498] on button "Search" at bounding box center [591, 528] width 369 height 60
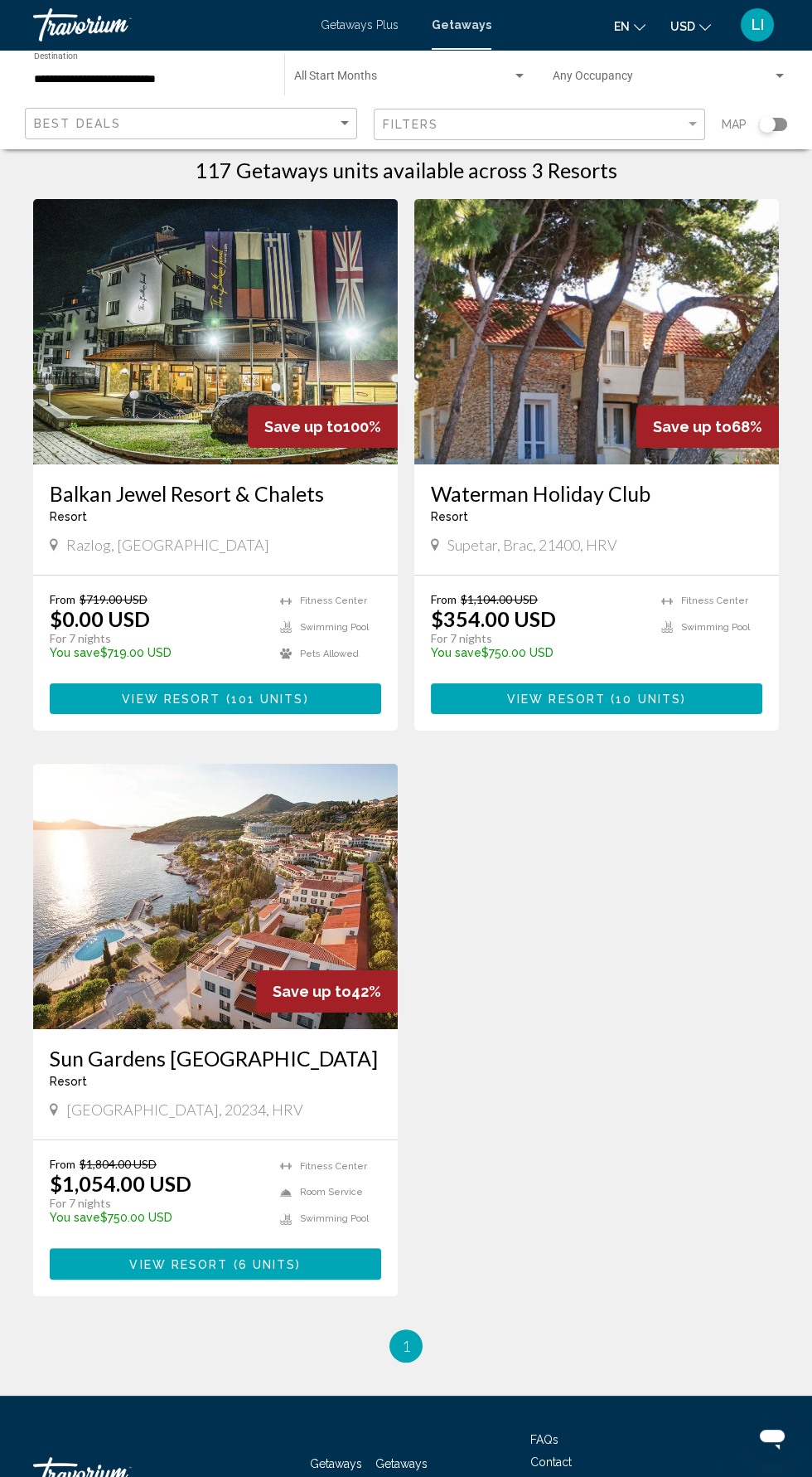
scroll to position [25, 0]
click at [143, 988] on img "Main content" at bounding box center [215, 896] width 365 height 266
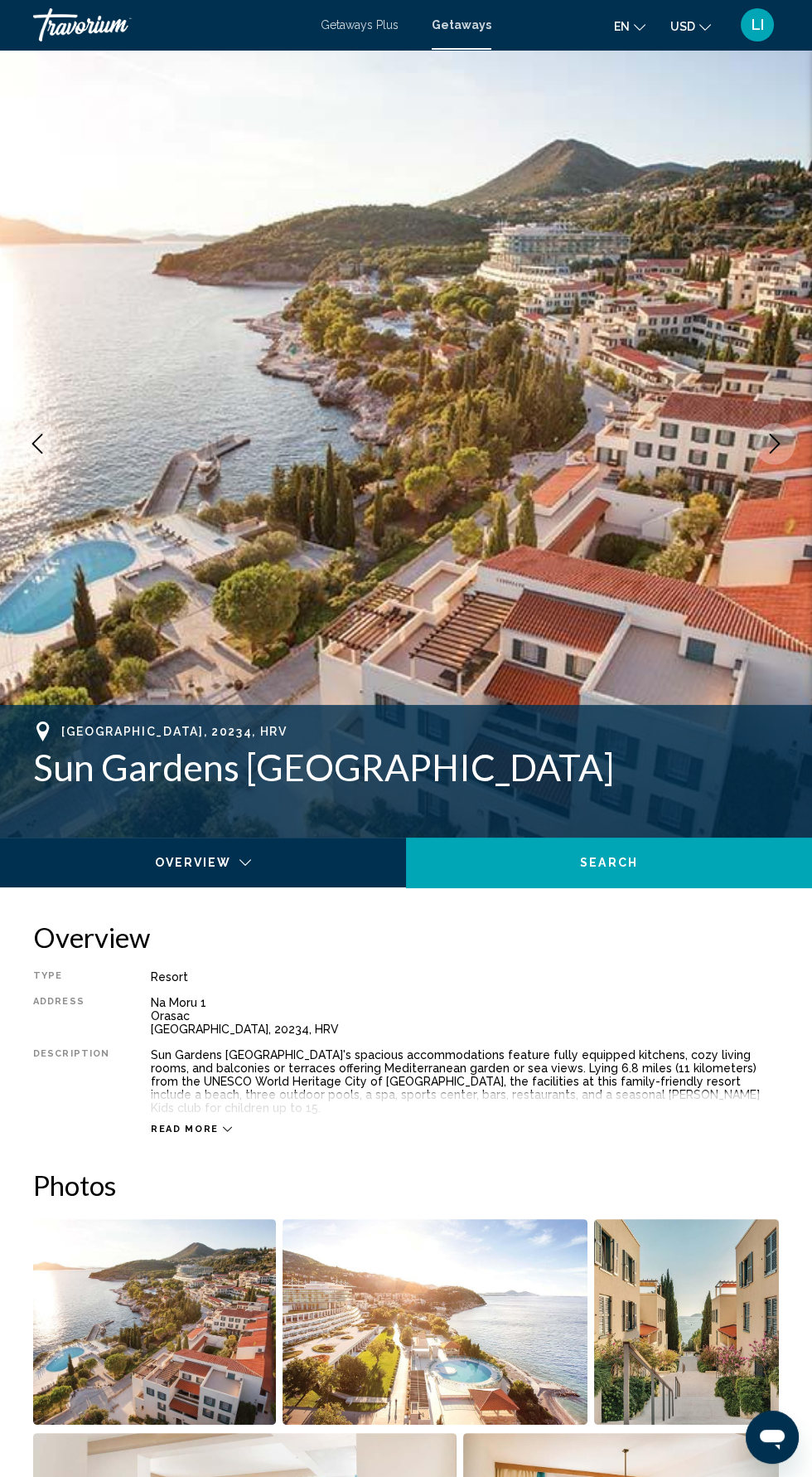
click at [389, 36] on div "Getaways Plus Getaways en English Español Français Italiano Português русский U…" at bounding box center [406, 25] width 812 height 35
click at [368, 46] on mat-toolbar "Getaways Plus Getaways en English Español Français Italiano Português русский U…" at bounding box center [406, 25] width 812 height 50
click at [364, 42] on div "Getaways Plus Getaways en English Español Français Italiano Português русский U…" at bounding box center [406, 25] width 812 height 35
click at [505, 50] on img "Main content" at bounding box center [406, 443] width 812 height 788
click at [470, 26] on span "Getaways" at bounding box center [462, 25] width 60 height 14
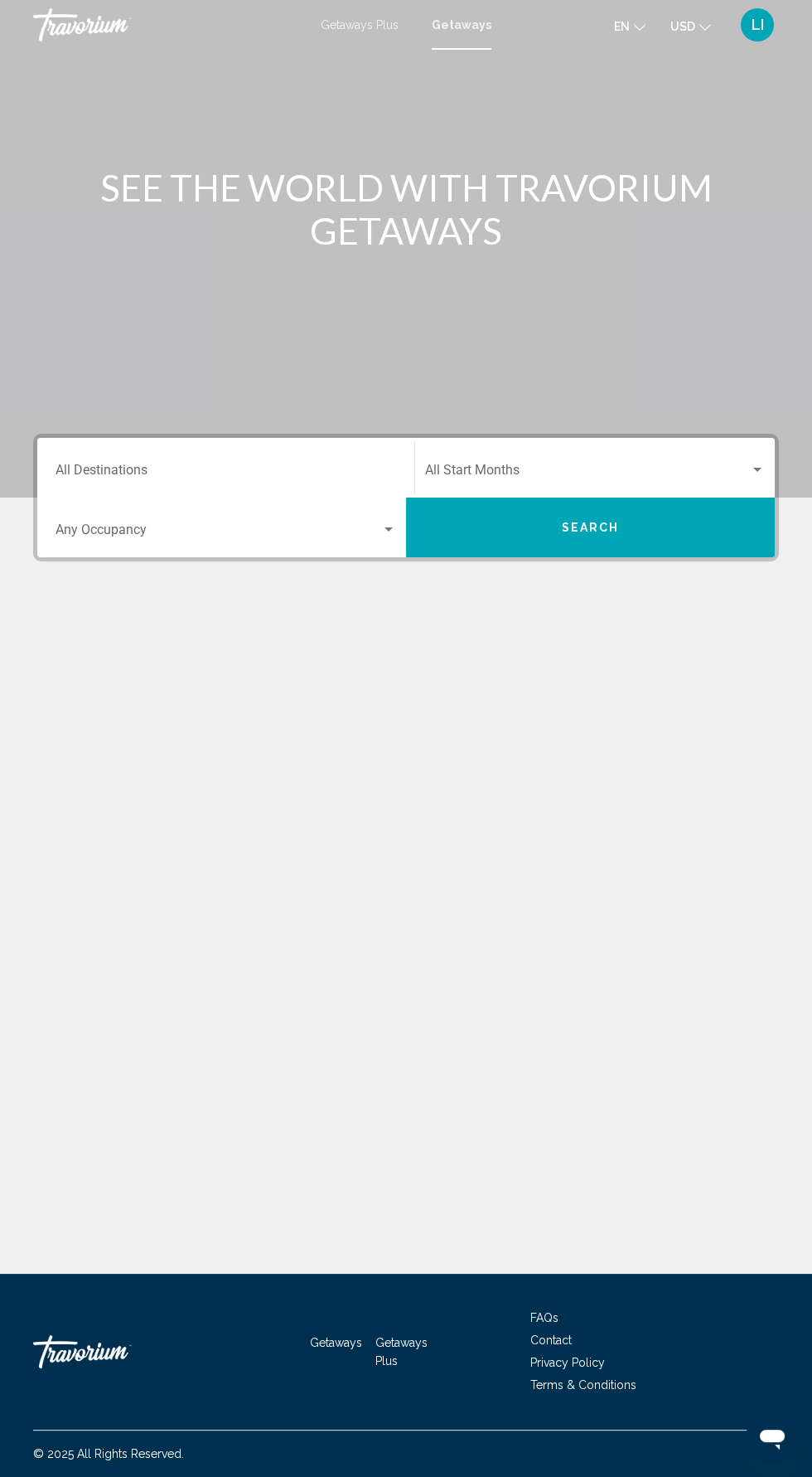
click at [682, 473] on span "Search widget" at bounding box center [587, 473] width 325 height 15
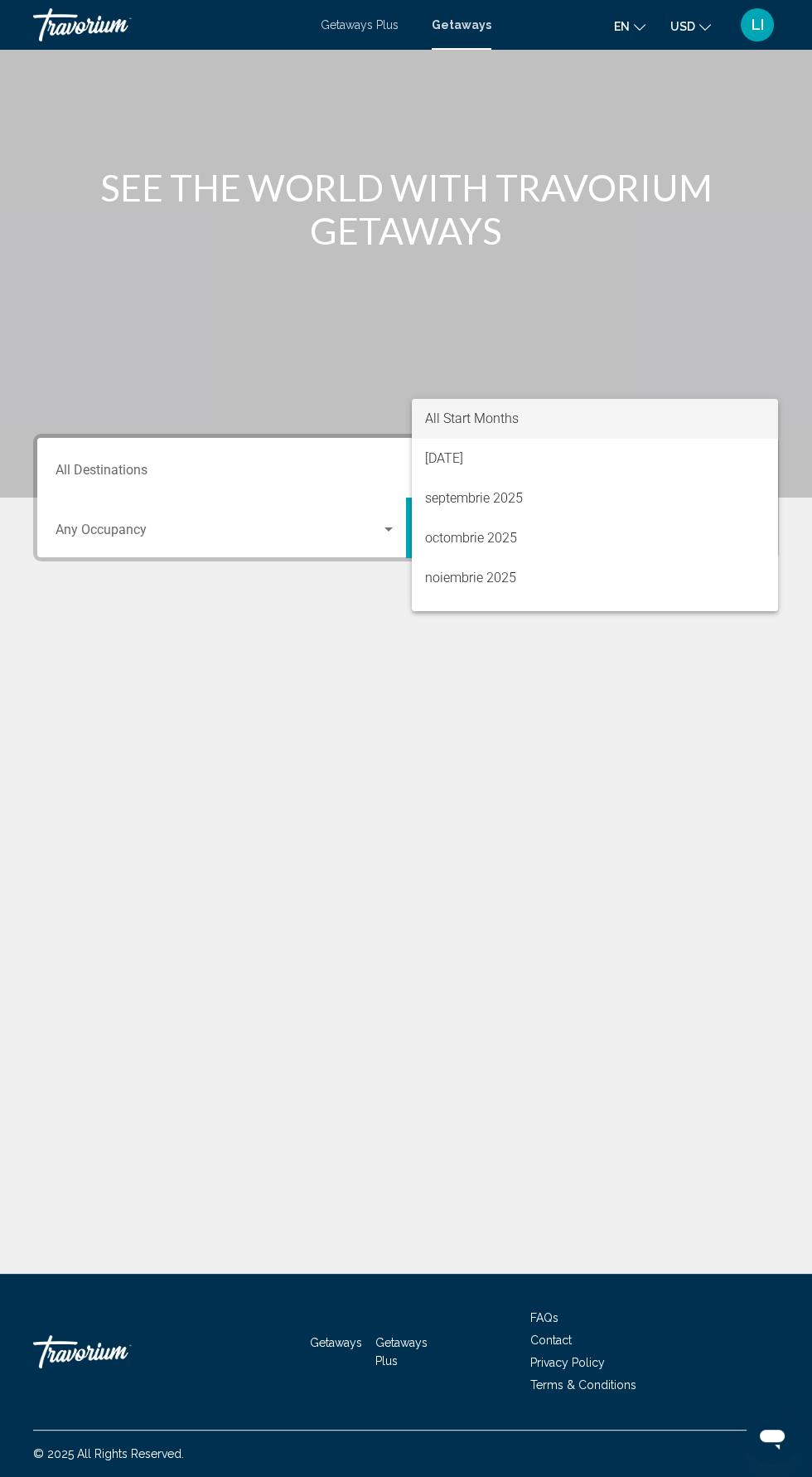
scroll to position [118, 0]
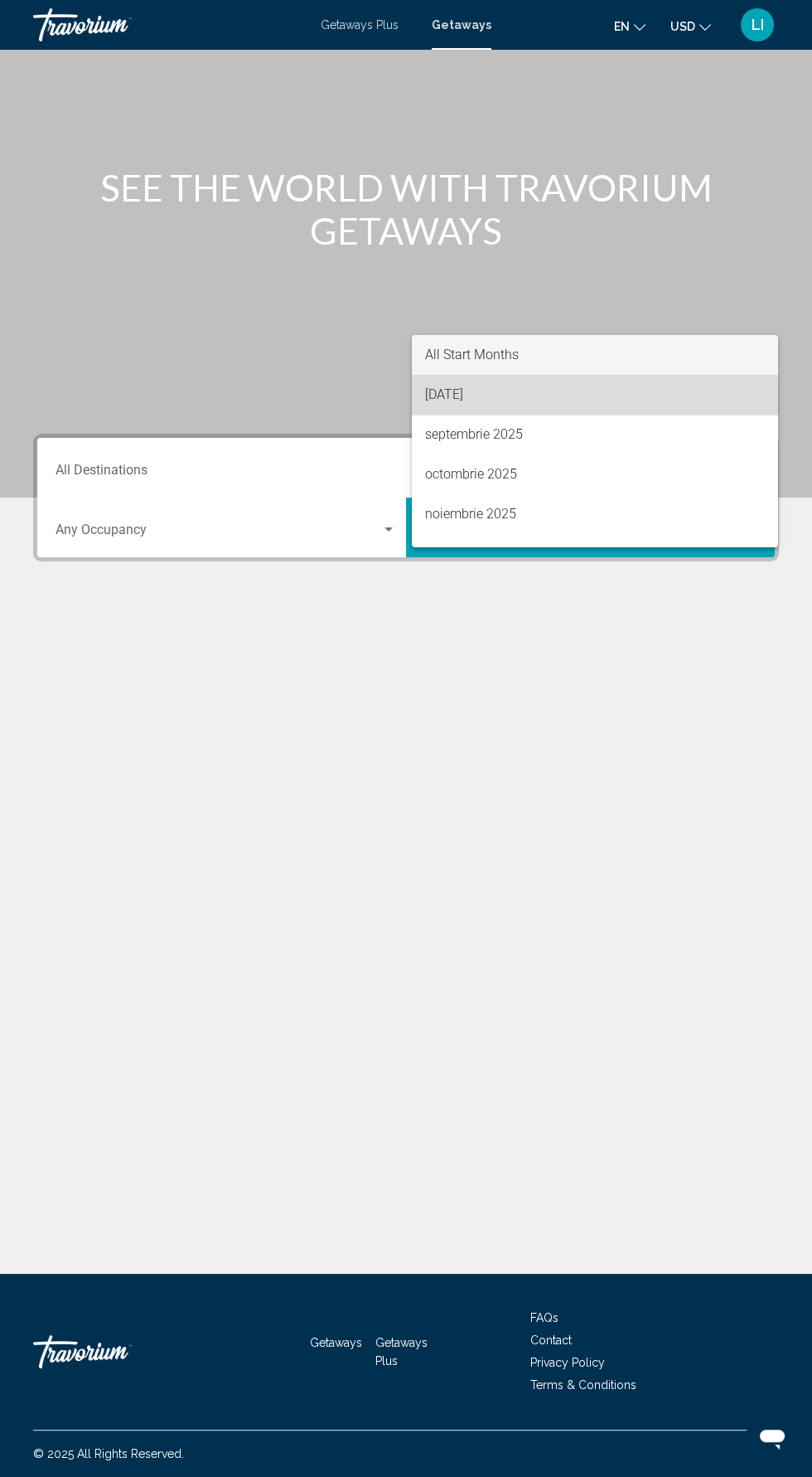
click at [509, 403] on span "[DATE]" at bounding box center [595, 395] width 340 height 40
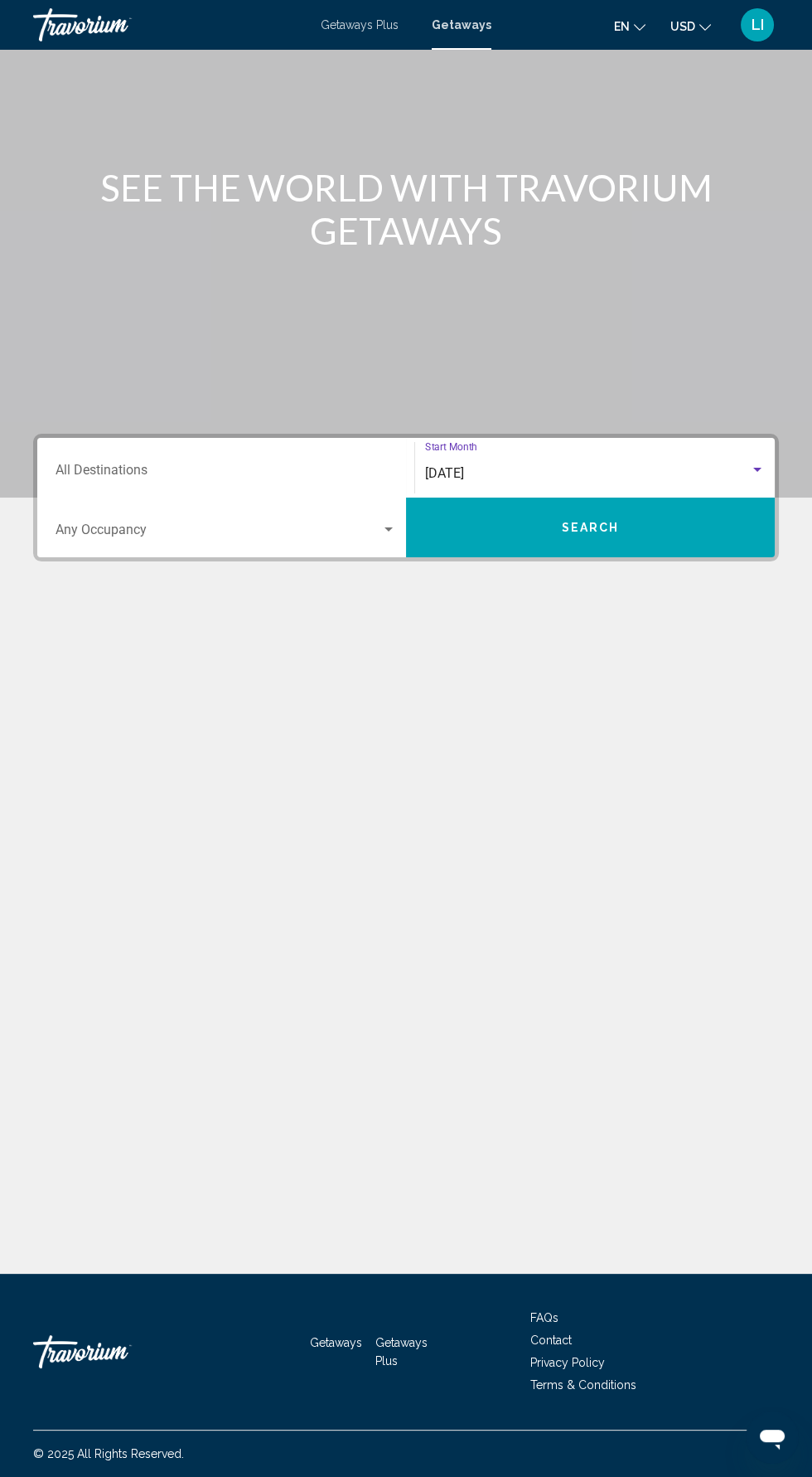
click at [348, 466] on input "Destination All Destinations" at bounding box center [225, 473] width 341 height 15
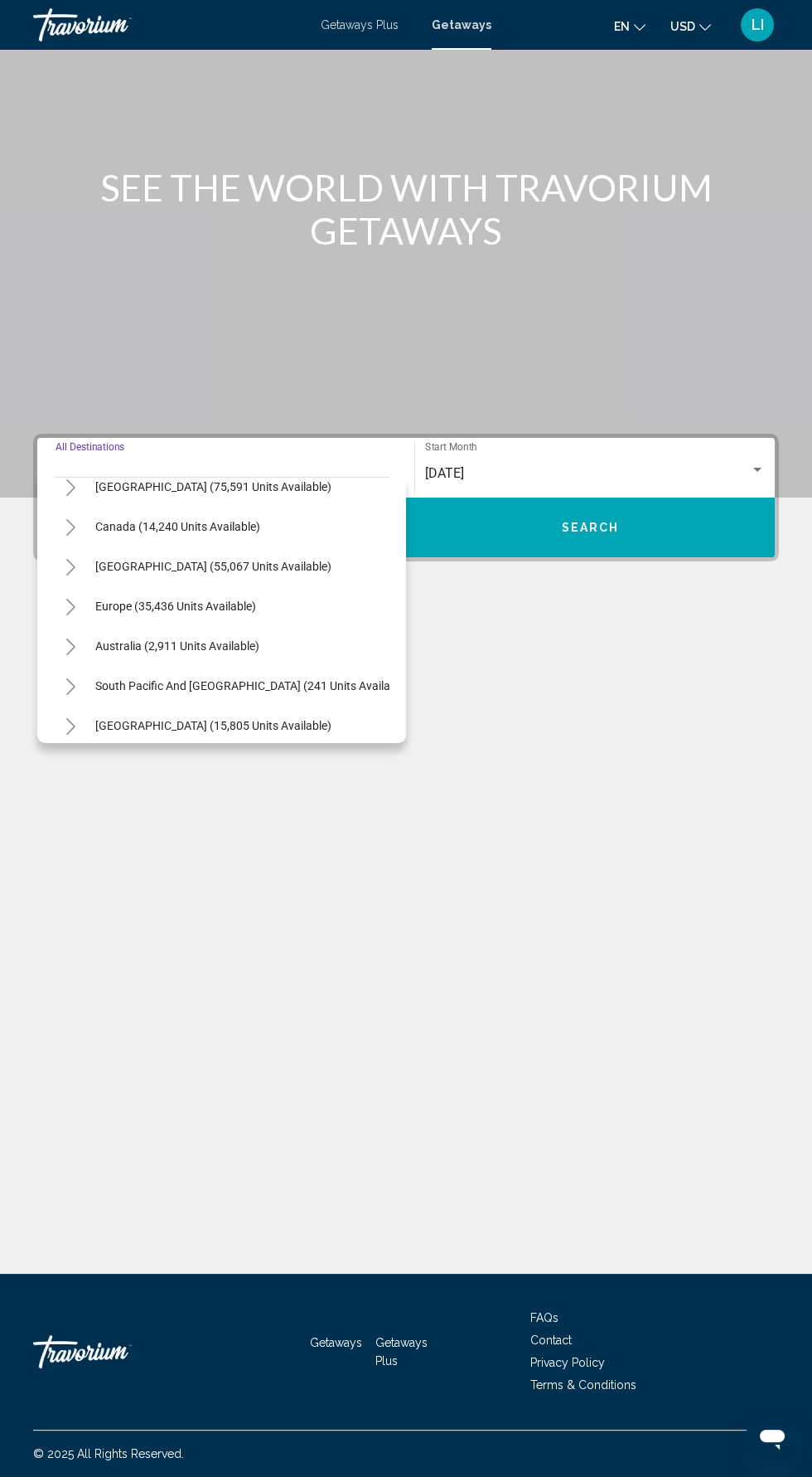
scroll to position [100, 0]
click at [198, 599] on span "Europe (35,436 units available)" at bounding box center [176, 606] width 161 height 14
type input "**********"
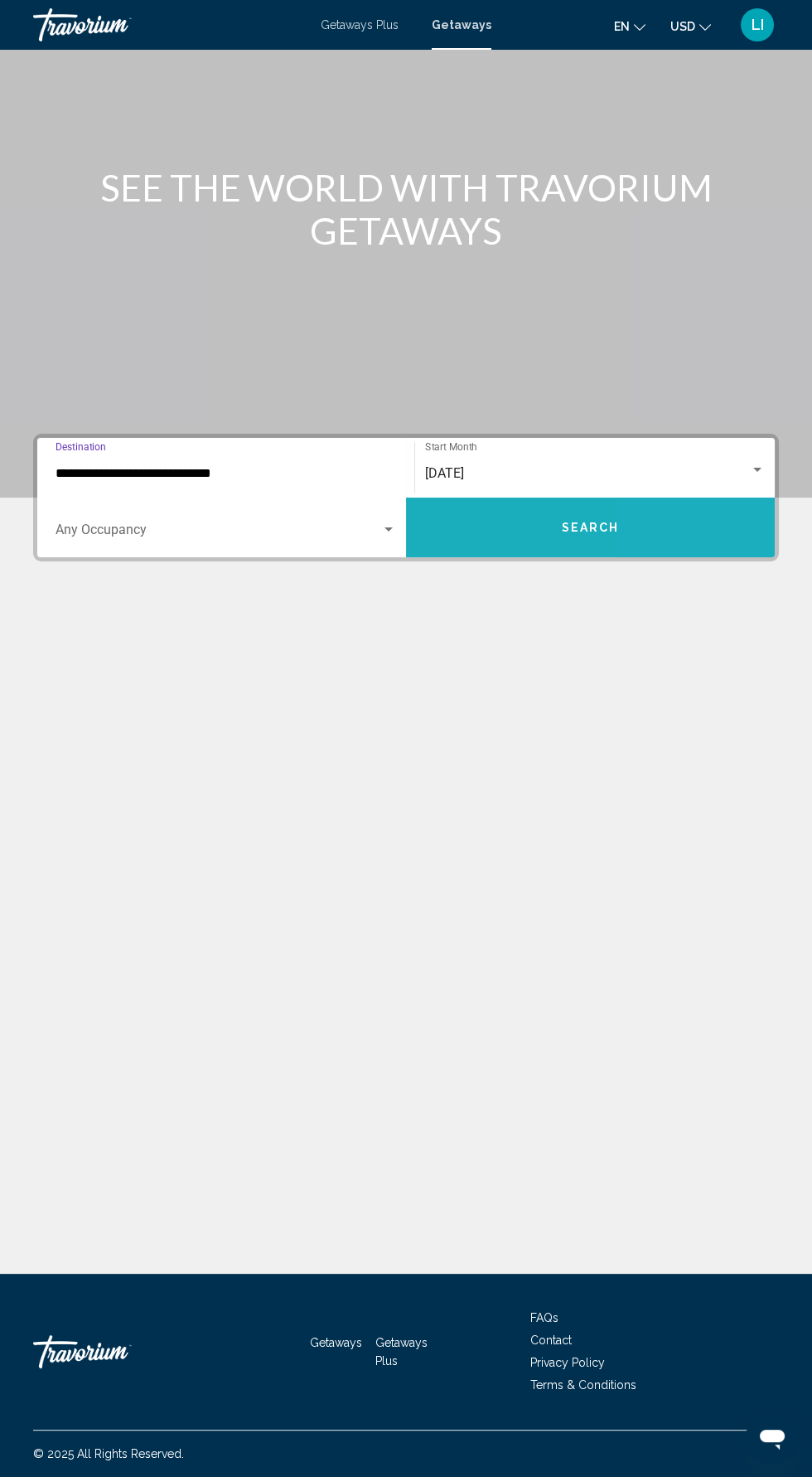
click at [733, 498] on button "Search" at bounding box center [591, 528] width 369 height 60
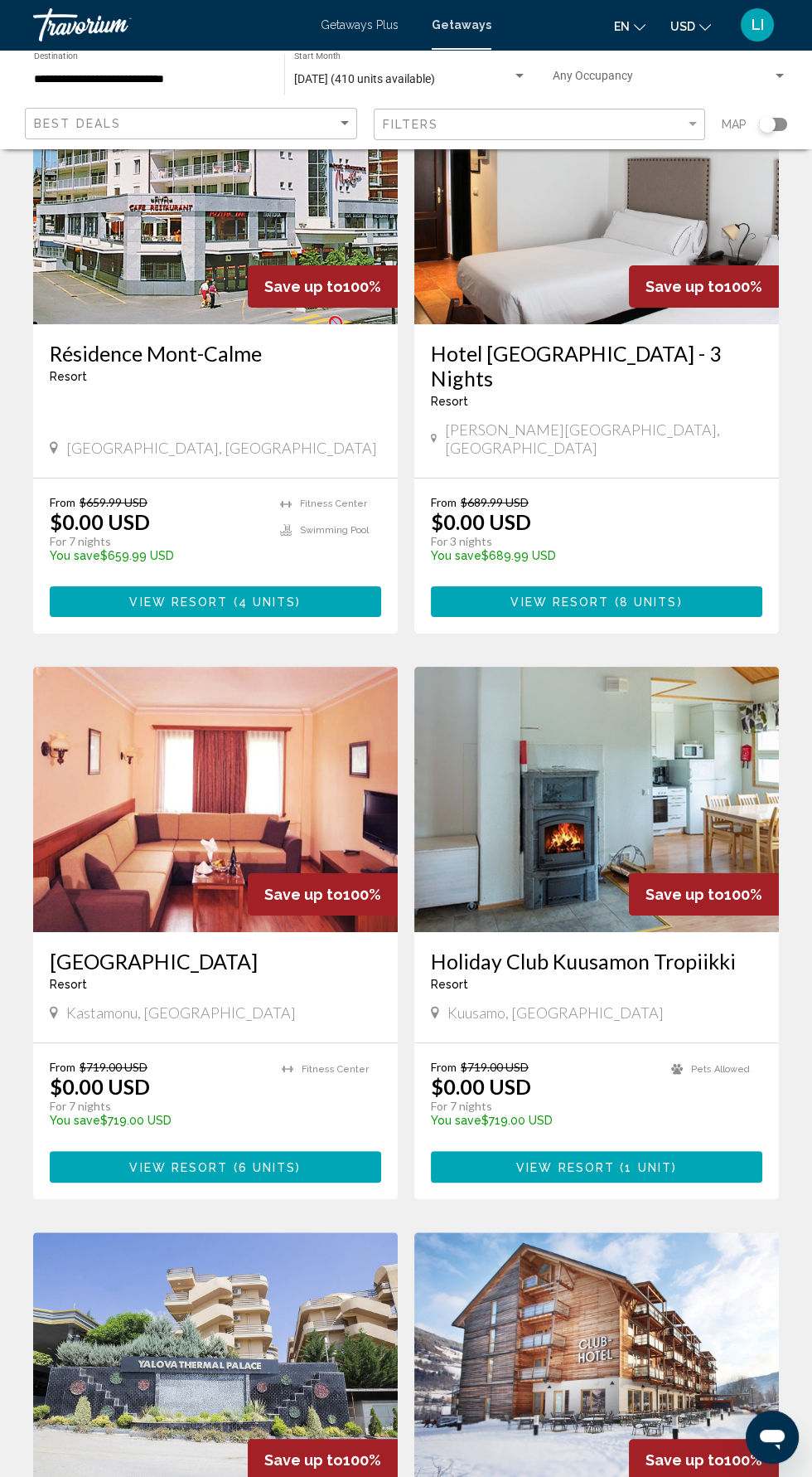
scroll to position [166, 0]
click at [625, 948] on h3 "Holiday Club Kuusamon Tropiikki" at bounding box center [597, 960] width 331 height 25
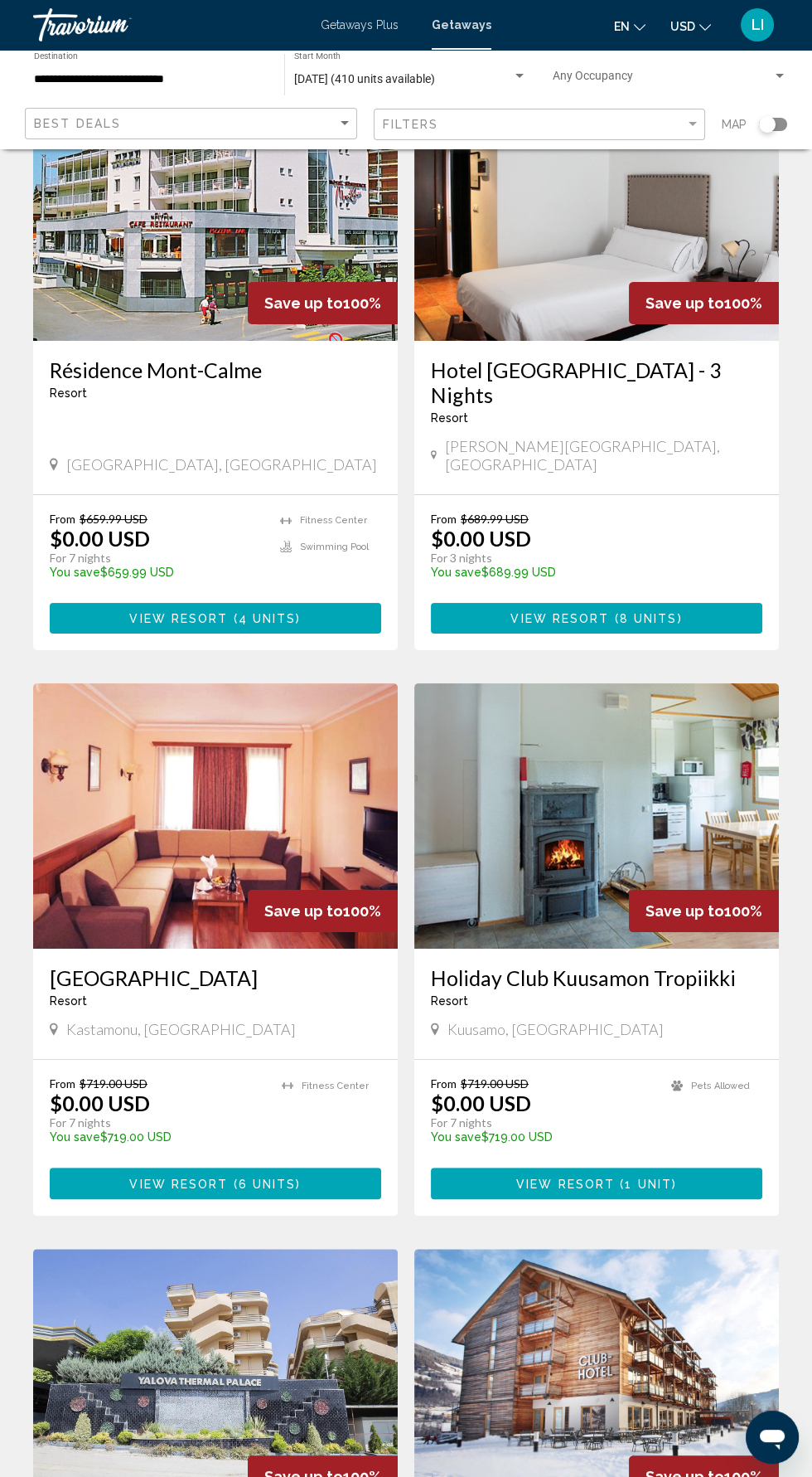
scroll to position [142, 0]
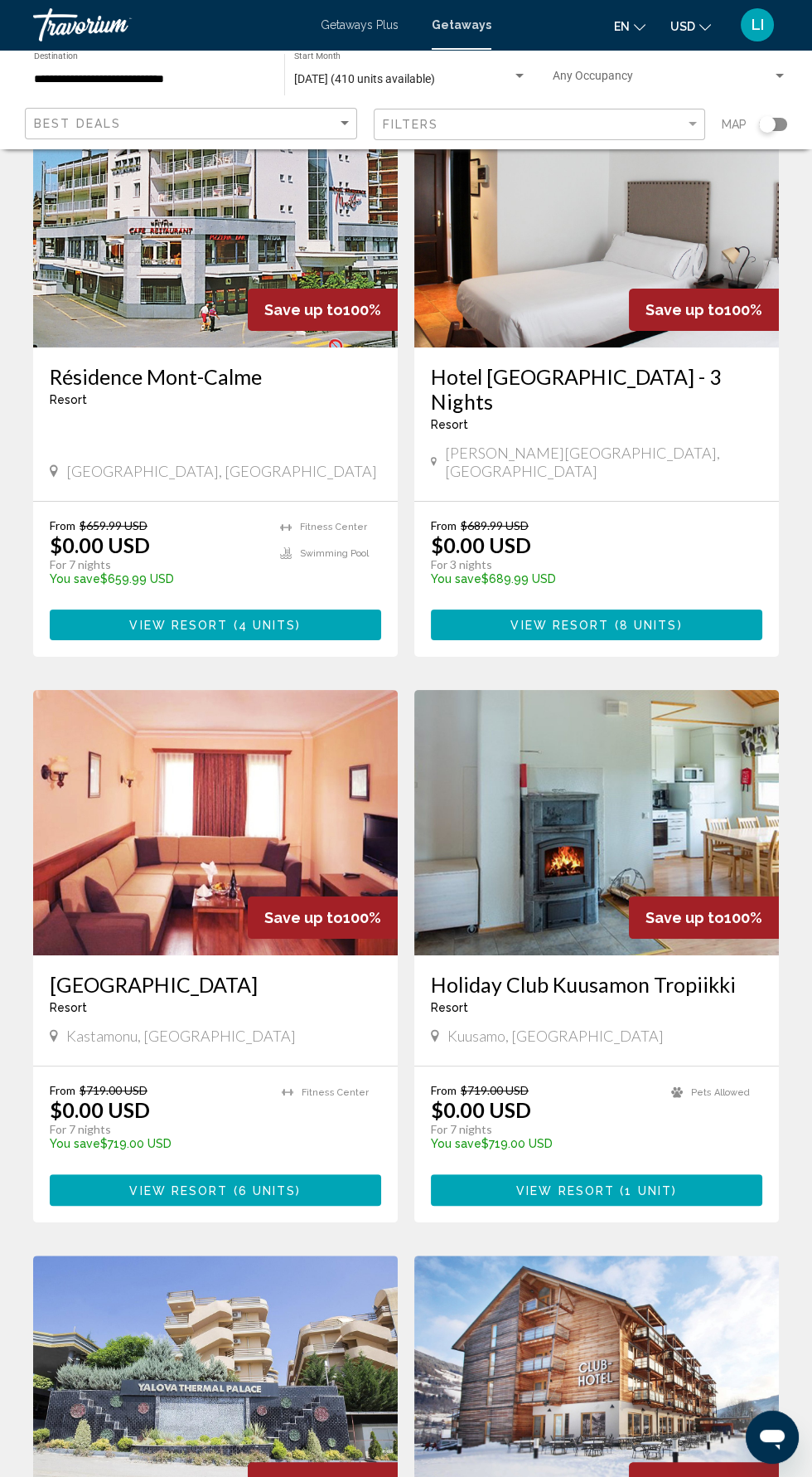
click at [252, 972] on h3 "[GEOGRAPHIC_DATA]" at bounding box center [215, 984] width 331 height 25
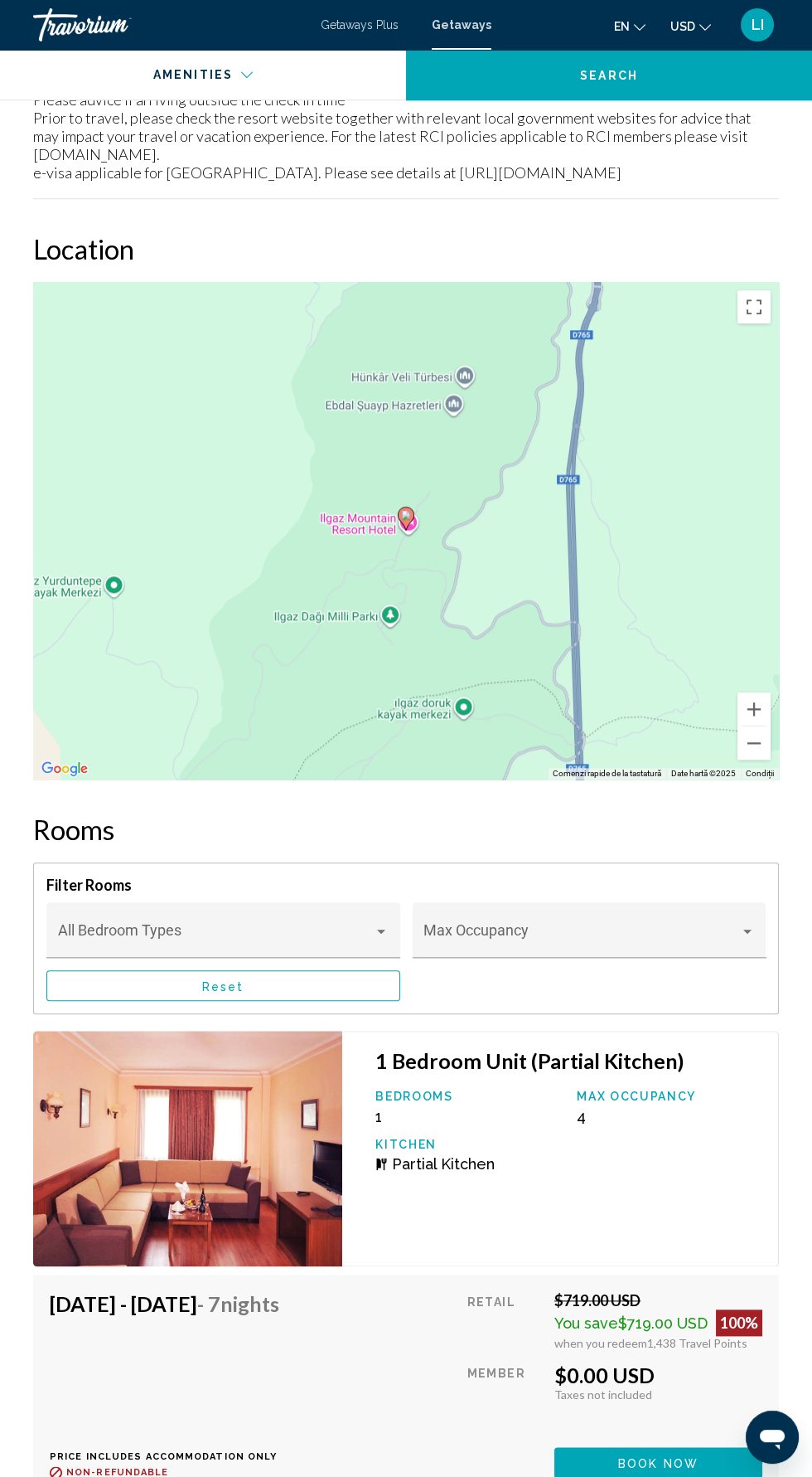
scroll to position [2374, 0]
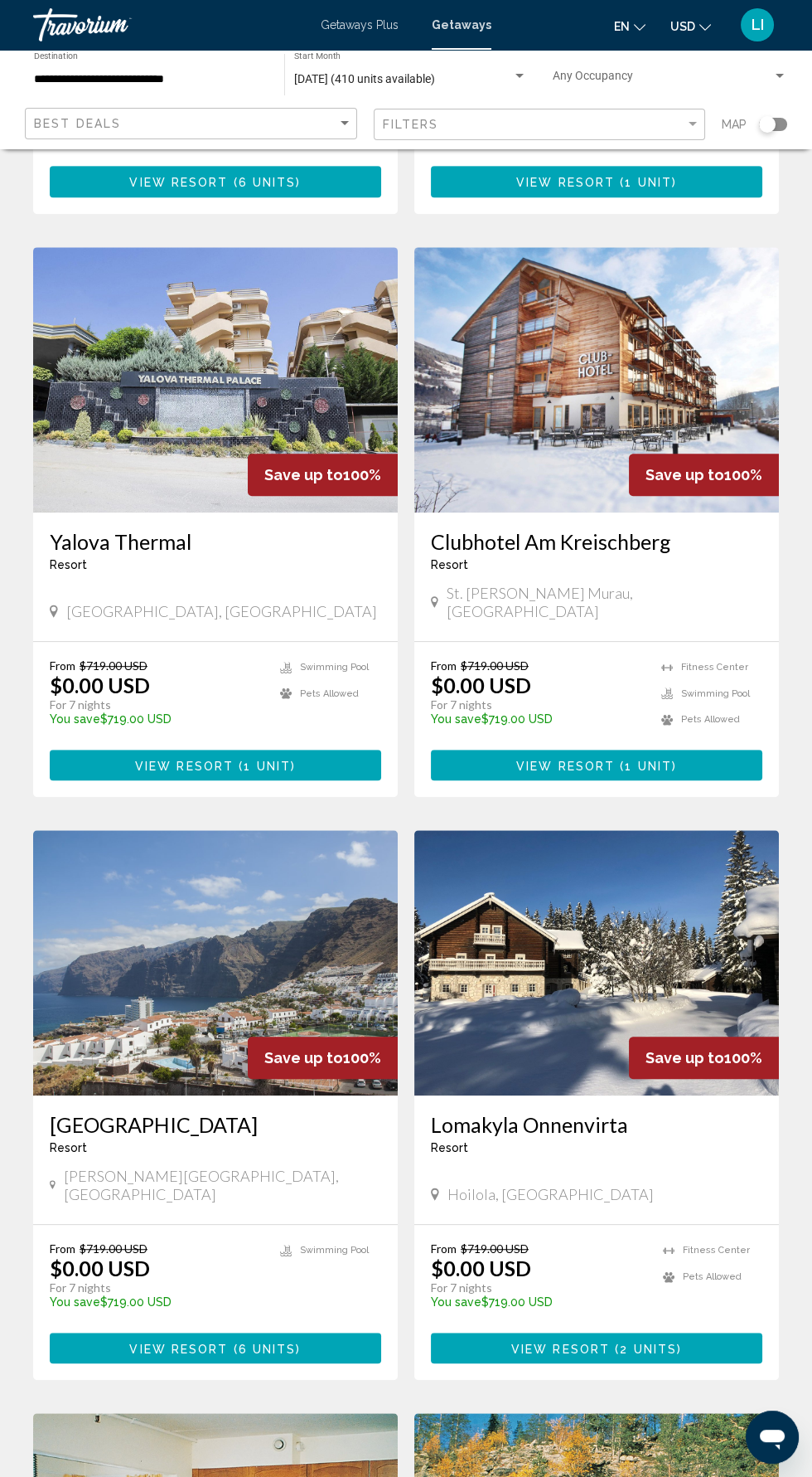
scroll to position [1152, 0]
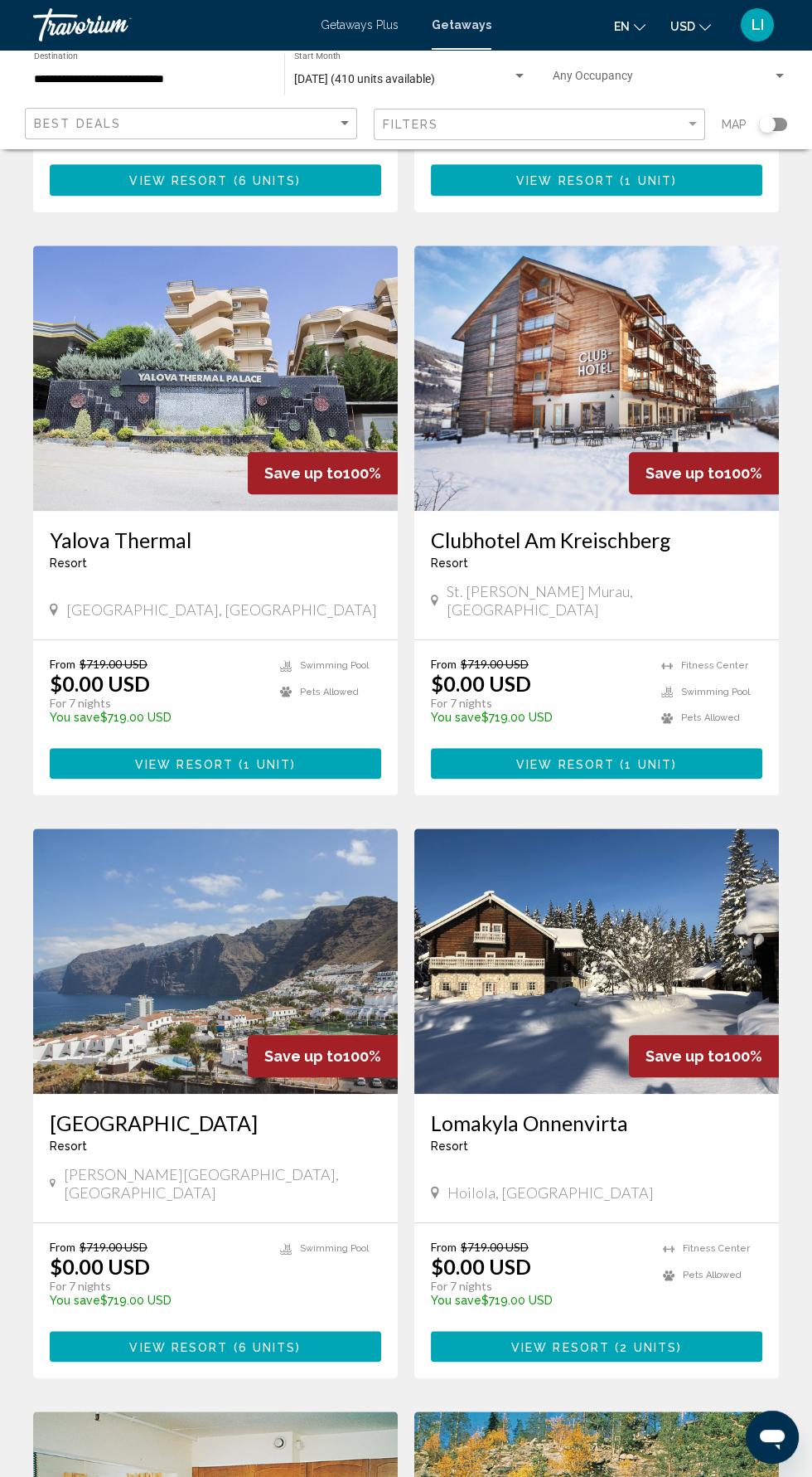
click at [138, 1111] on h3 "[GEOGRAPHIC_DATA]" at bounding box center [215, 1122] width 331 height 25
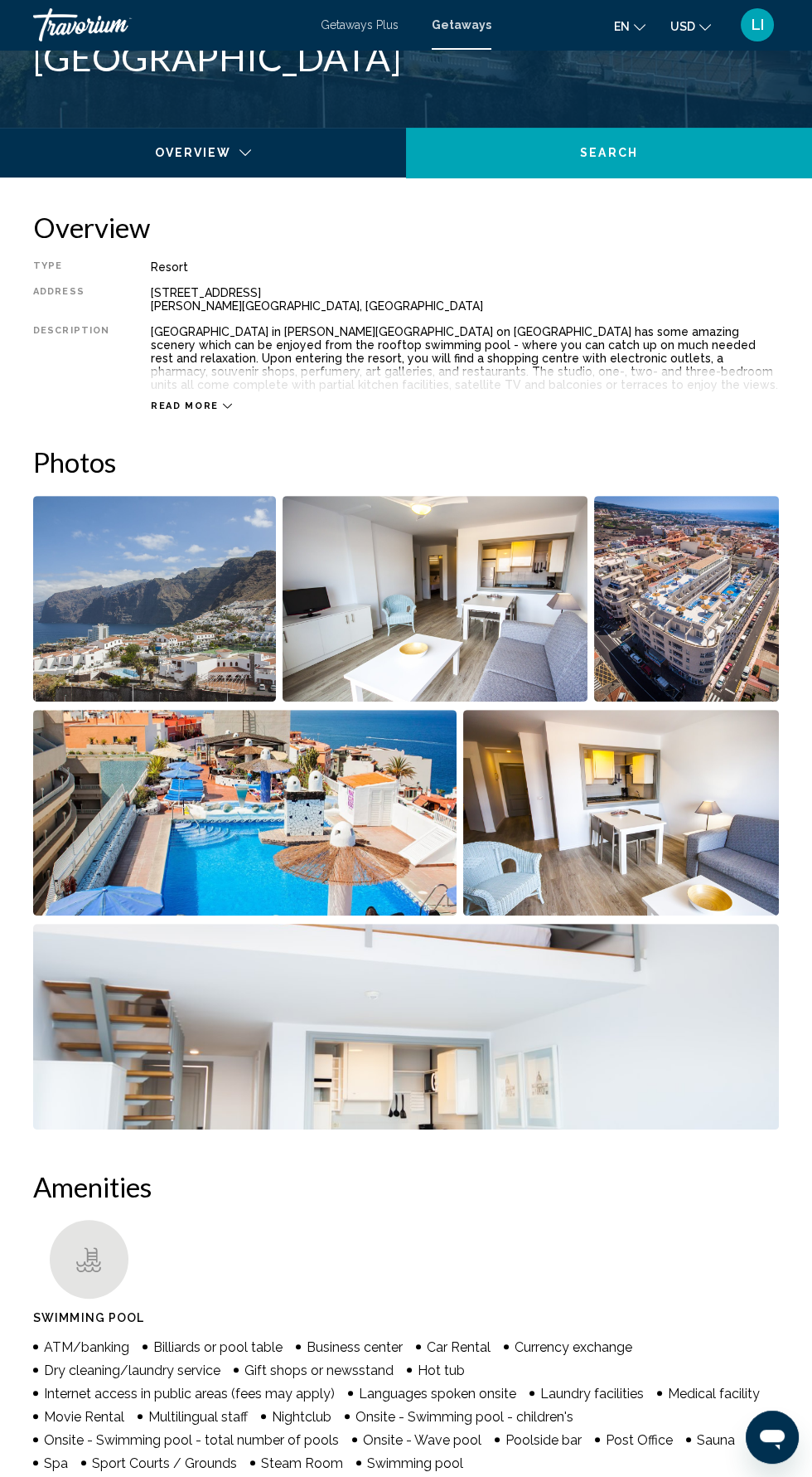
scroll to position [706, 0]
